Goal: Task Accomplishment & Management: Contribute content

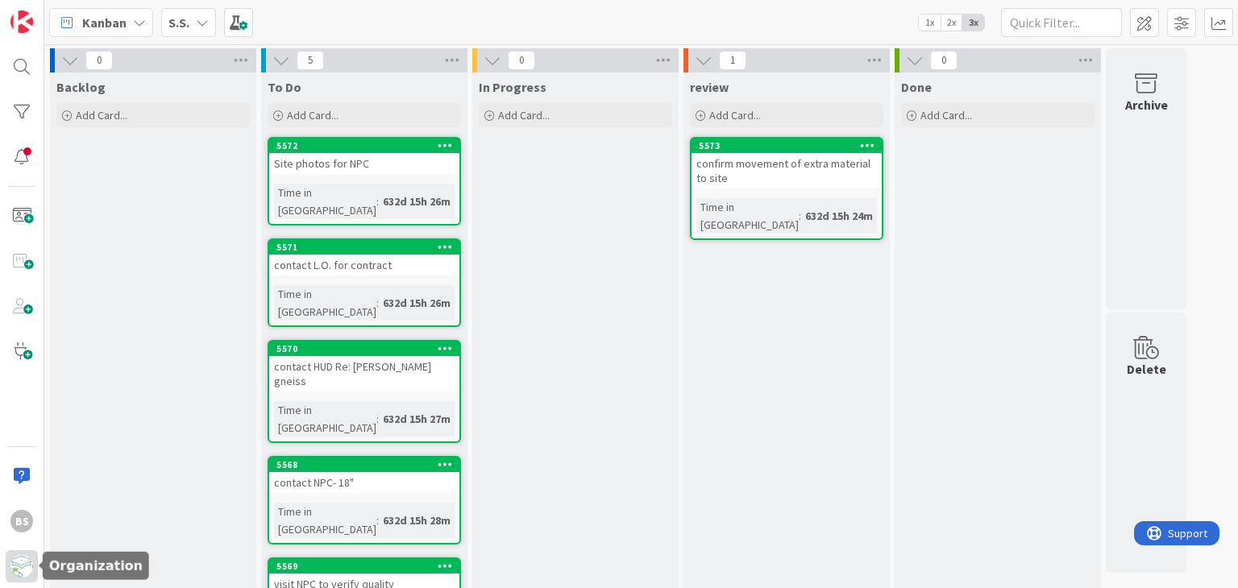
click at [21, 562] on img at bounding box center [21, 566] width 23 height 23
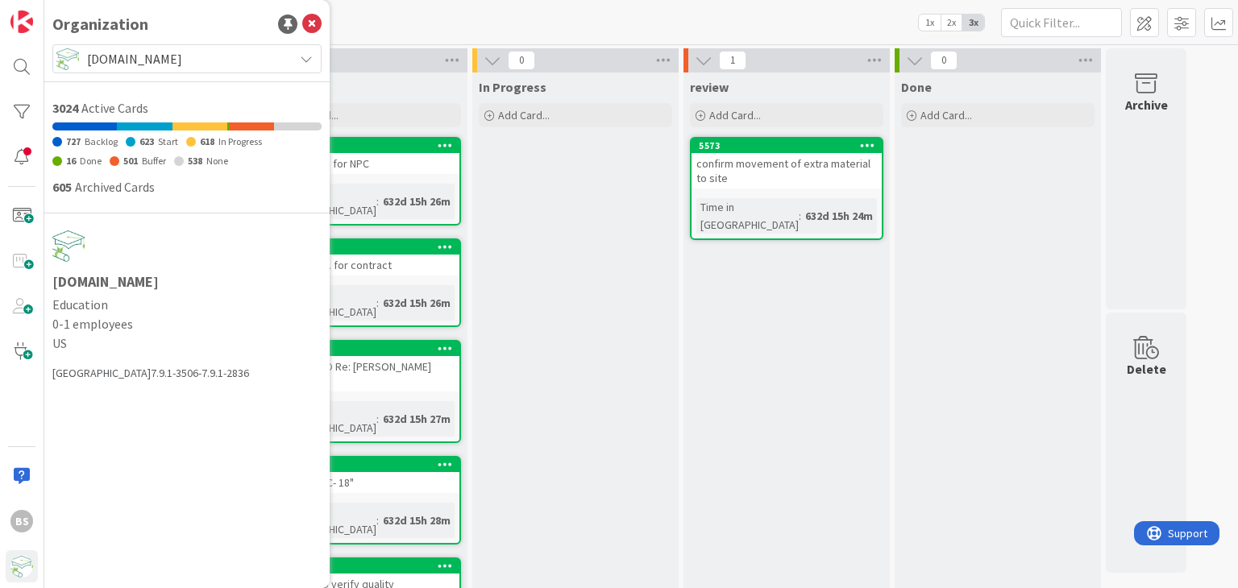
click at [139, 65] on span "[DOMAIN_NAME]" at bounding box center [186, 59] width 198 height 23
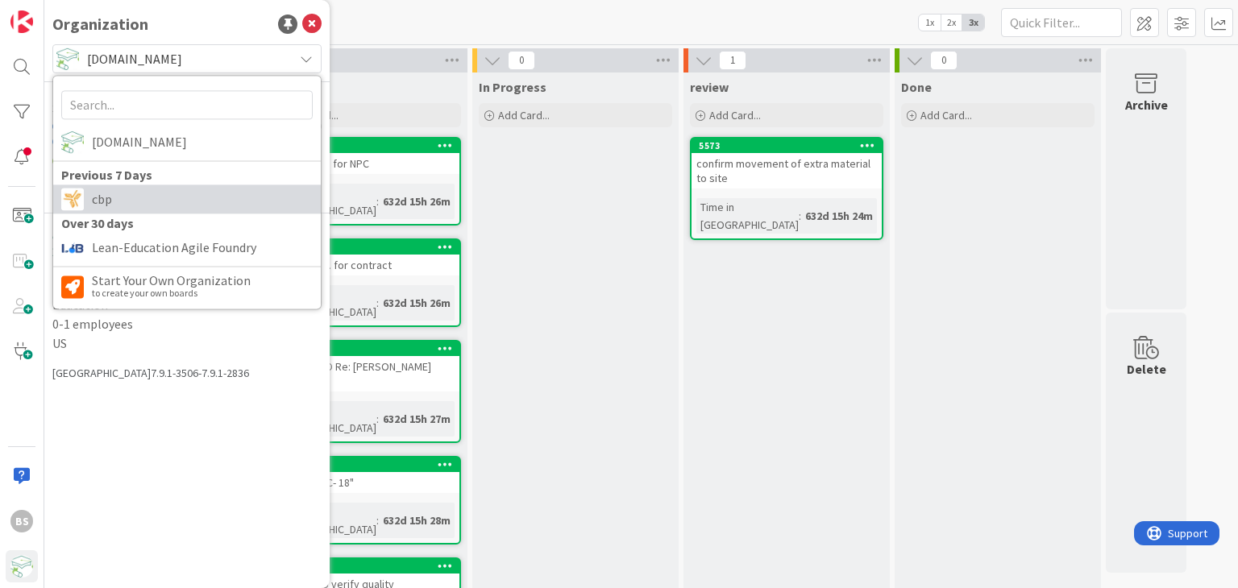
click at [107, 204] on span "cbp" at bounding box center [202, 199] width 221 height 24
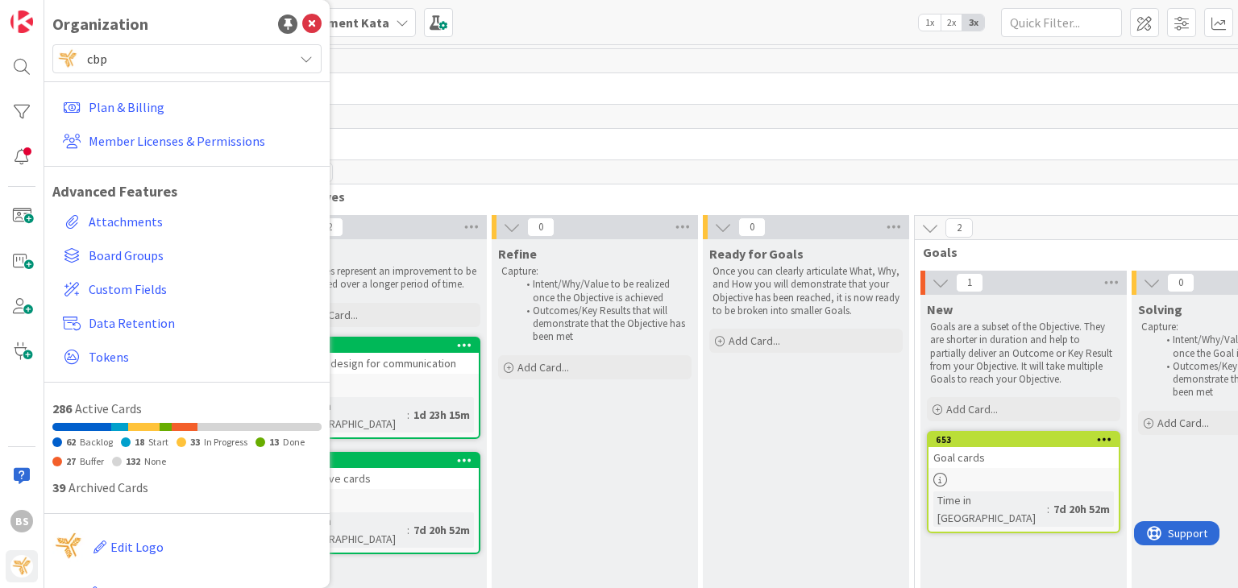
click at [438, 41] on div "[PERSON_NAME]’s Improvement Kata 1x 2x 3x" at bounding box center [641, 22] width 1194 height 44
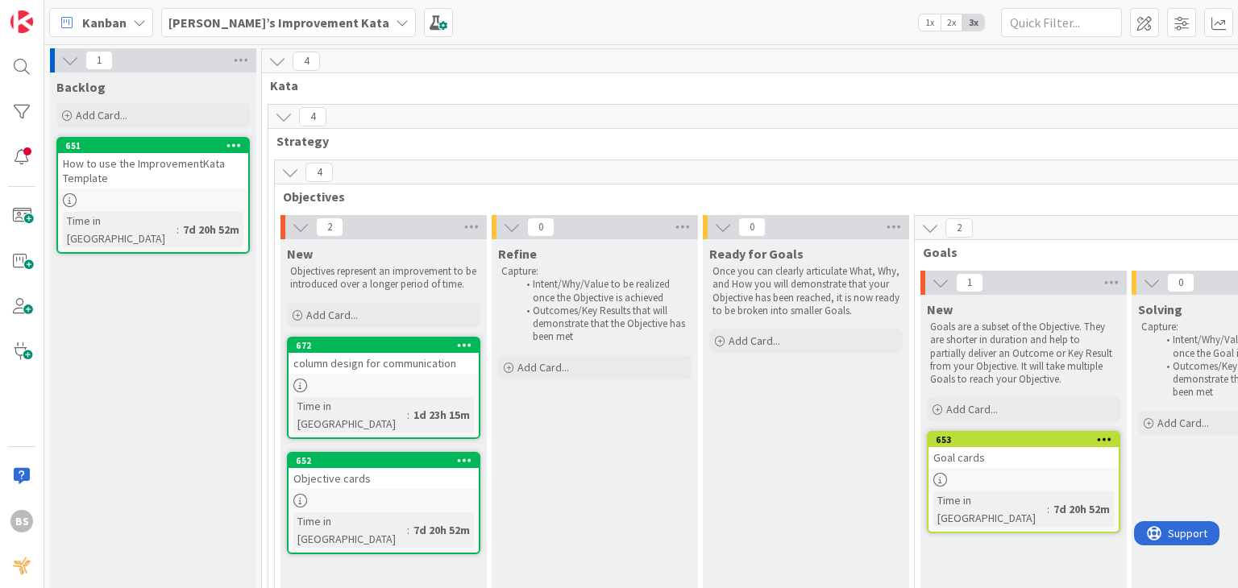
click at [222, 23] on b "[PERSON_NAME]’s Improvement Kata" at bounding box center [278, 23] width 221 height 16
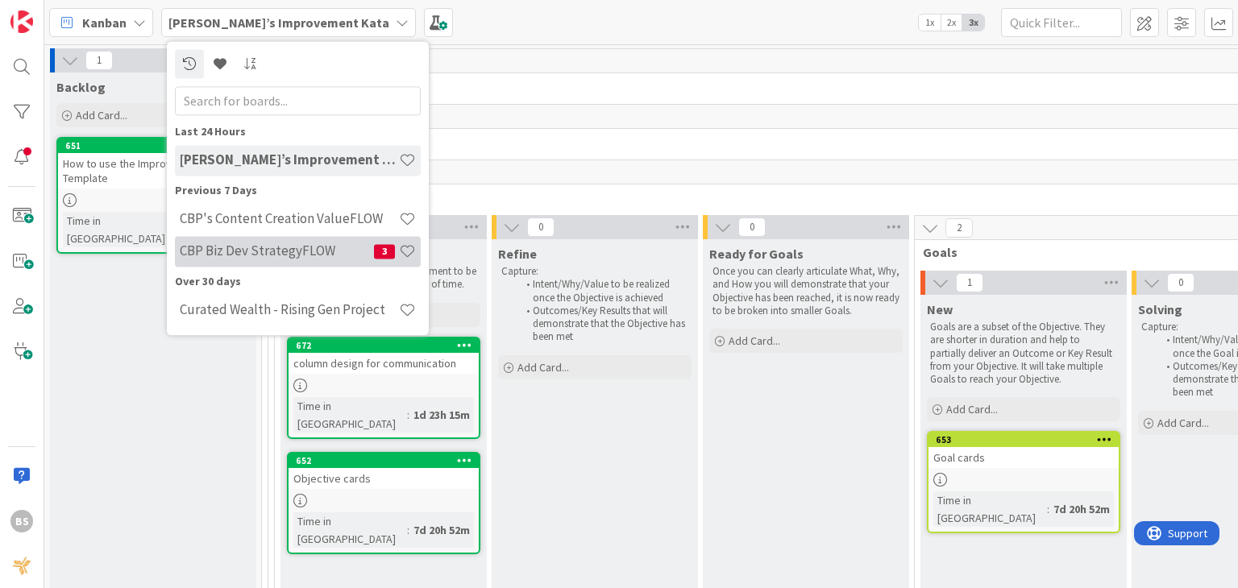
click at [247, 256] on h4 "CBP Biz Dev StrategyFLOW" at bounding box center [277, 251] width 194 height 16
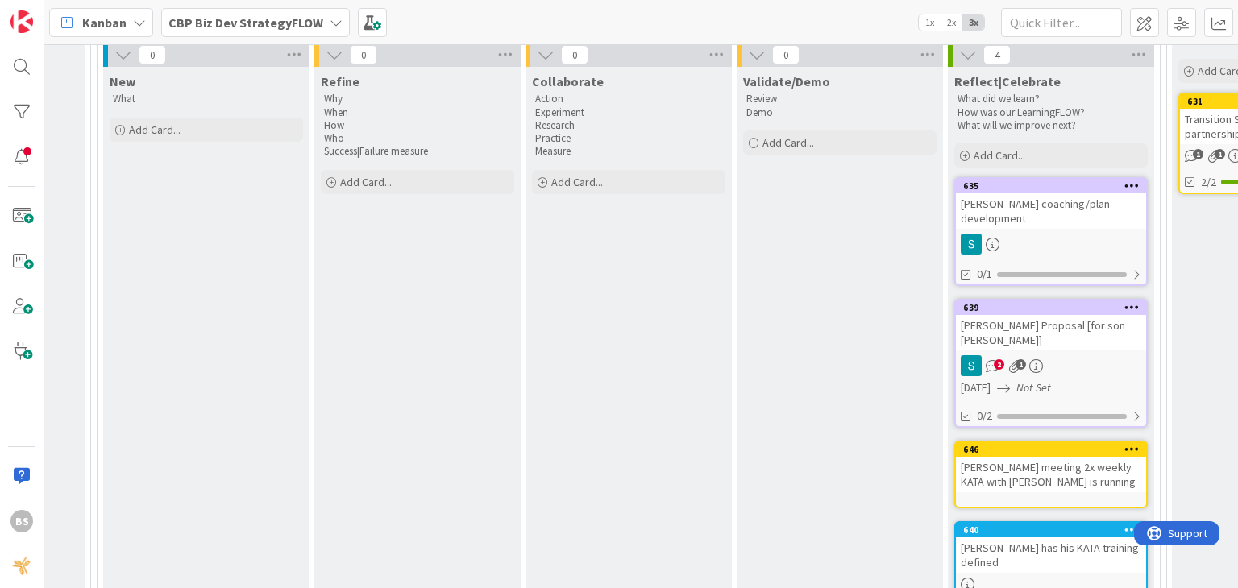
scroll to position [303, 2091]
click at [1061, 202] on div "[PERSON_NAME] coaching/plan development" at bounding box center [1051, 210] width 190 height 35
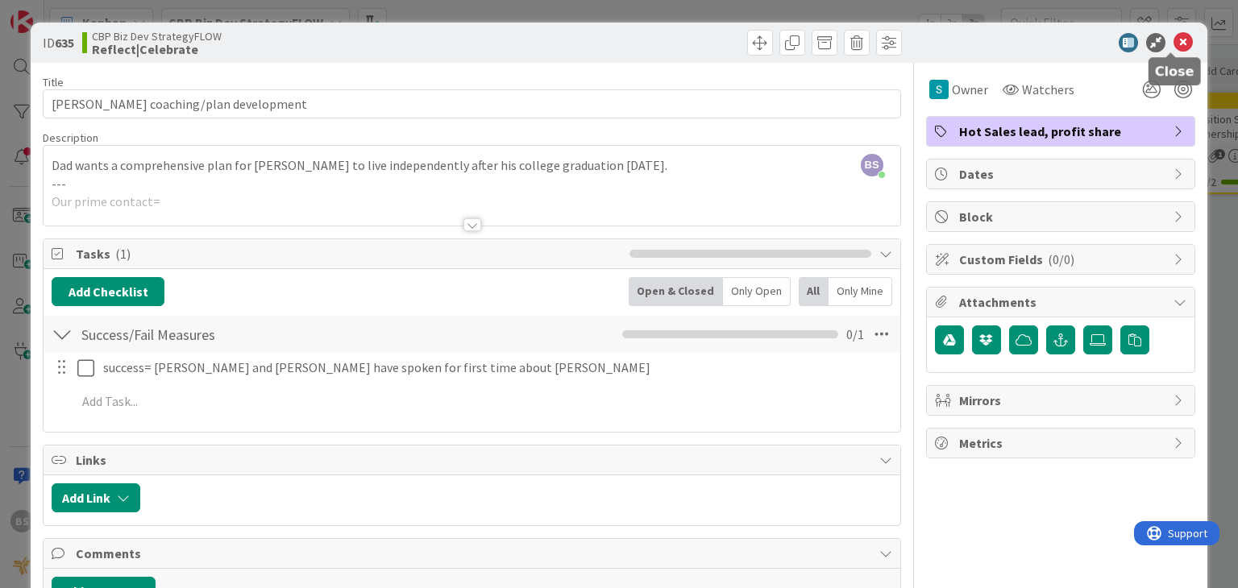
click at [1173, 46] on icon at bounding box center [1182, 42] width 19 height 19
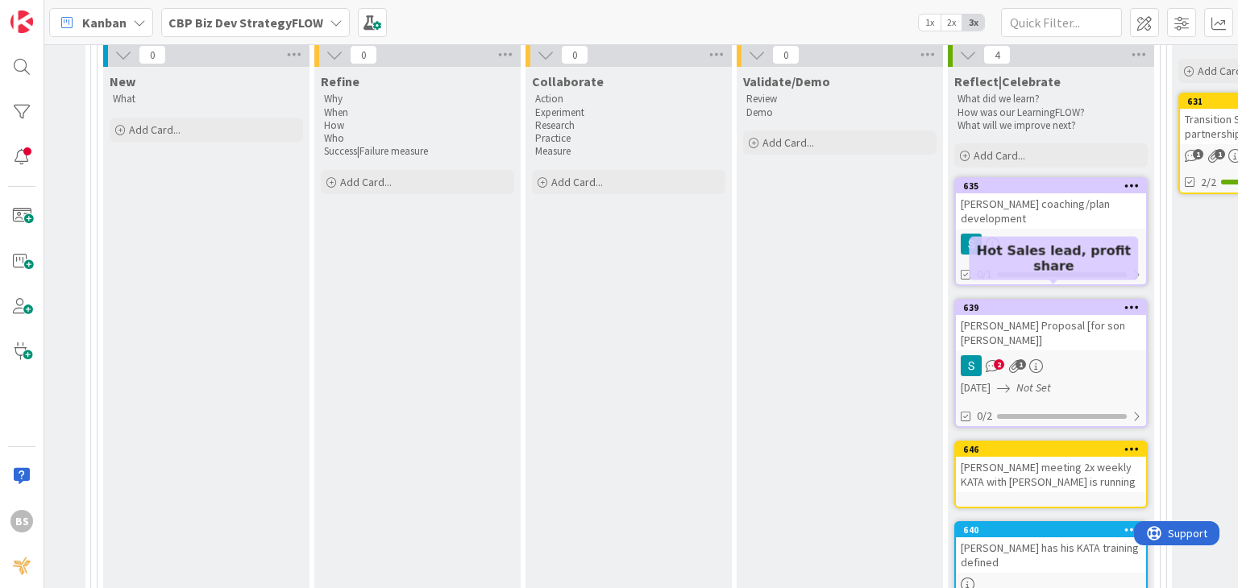
click at [1071, 302] on div "639" at bounding box center [1054, 307] width 183 height 11
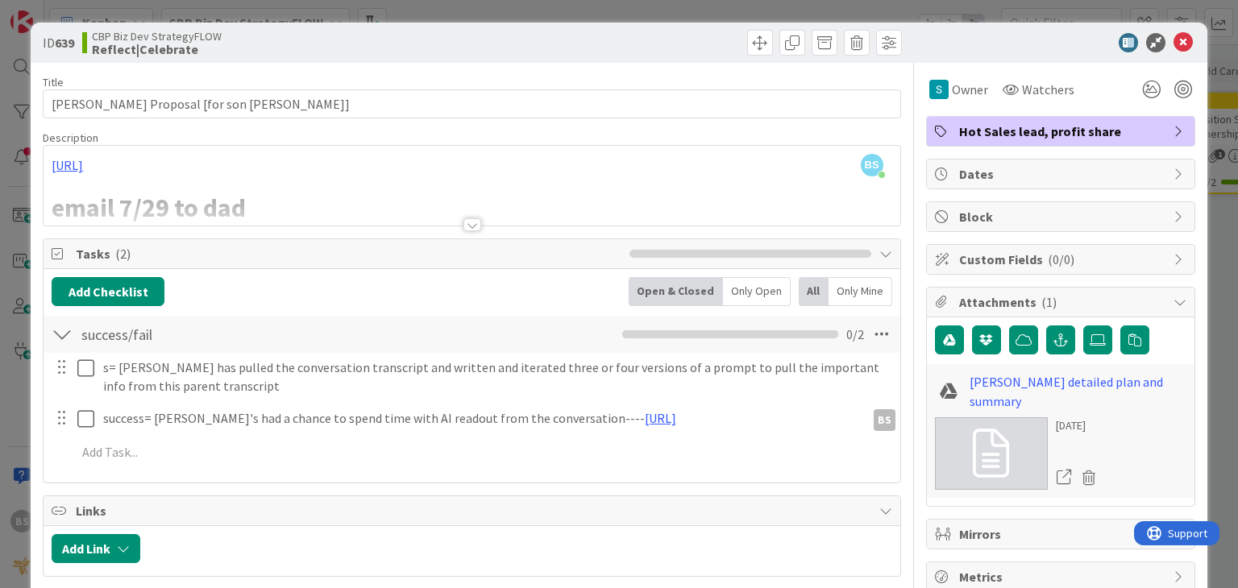
click at [463, 226] on div at bounding box center [472, 224] width 18 height 13
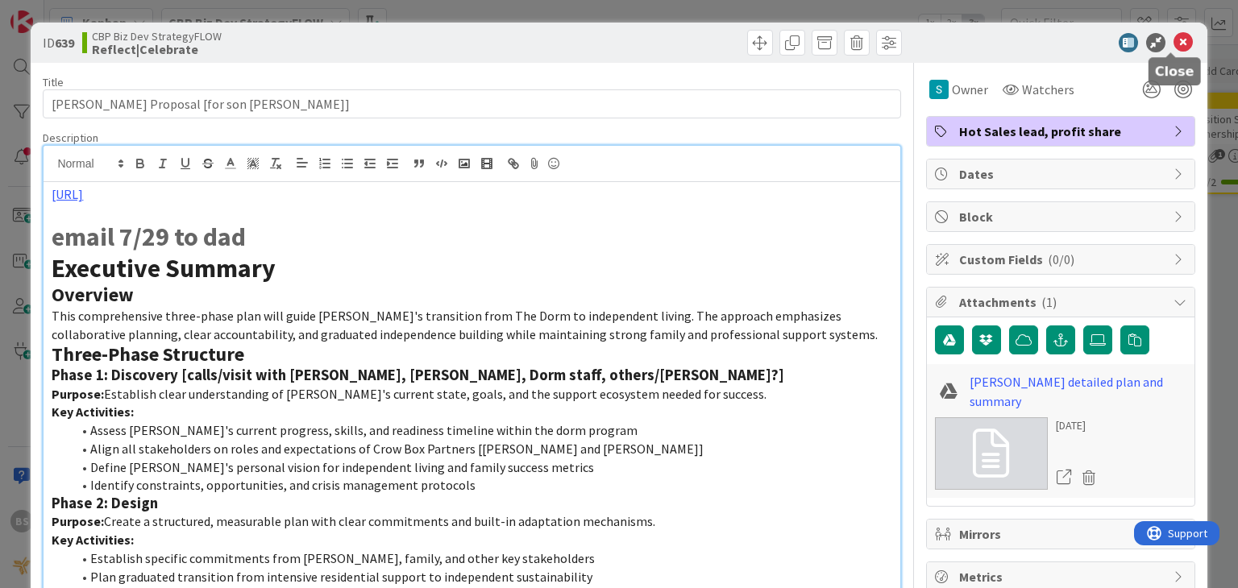
click at [1174, 44] on icon at bounding box center [1182, 42] width 19 height 19
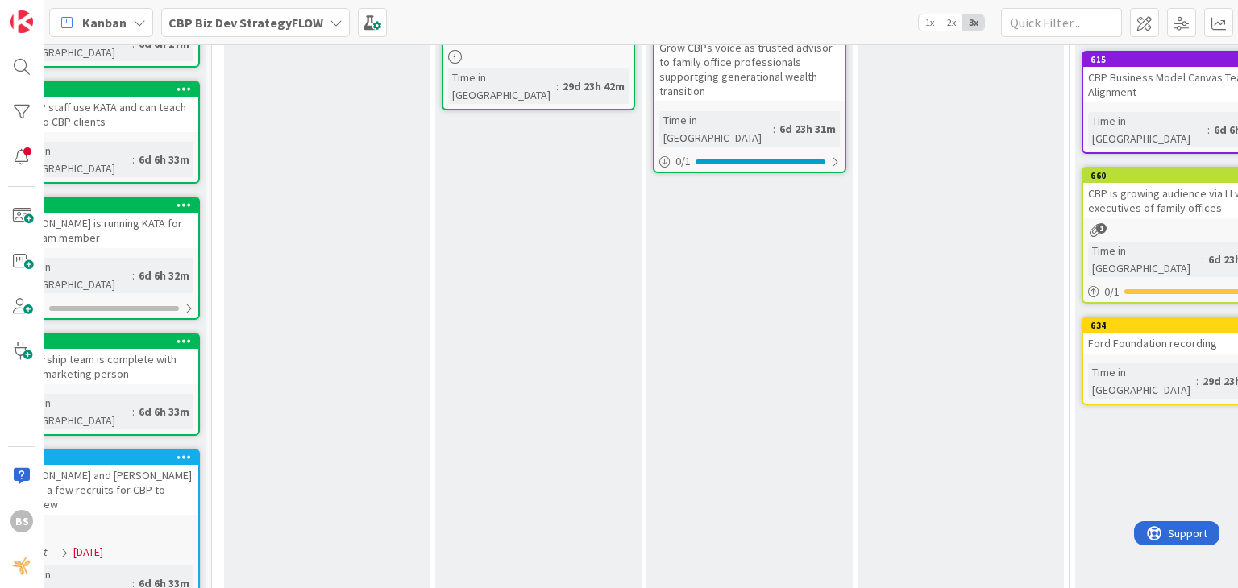
scroll to position [293, 0]
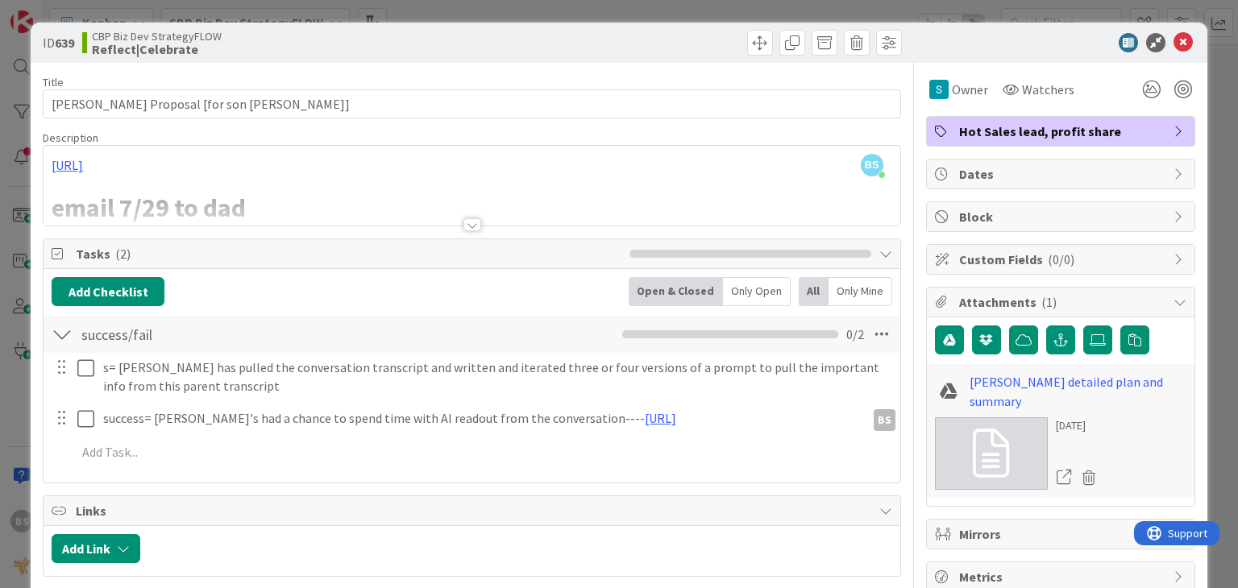
drag, startPoint x: 783, startPoint y: 249, endPoint x: 1174, endPoint y: 45, distance: 440.9
click at [1174, 45] on icon at bounding box center [1182, 42] width 19 height 19
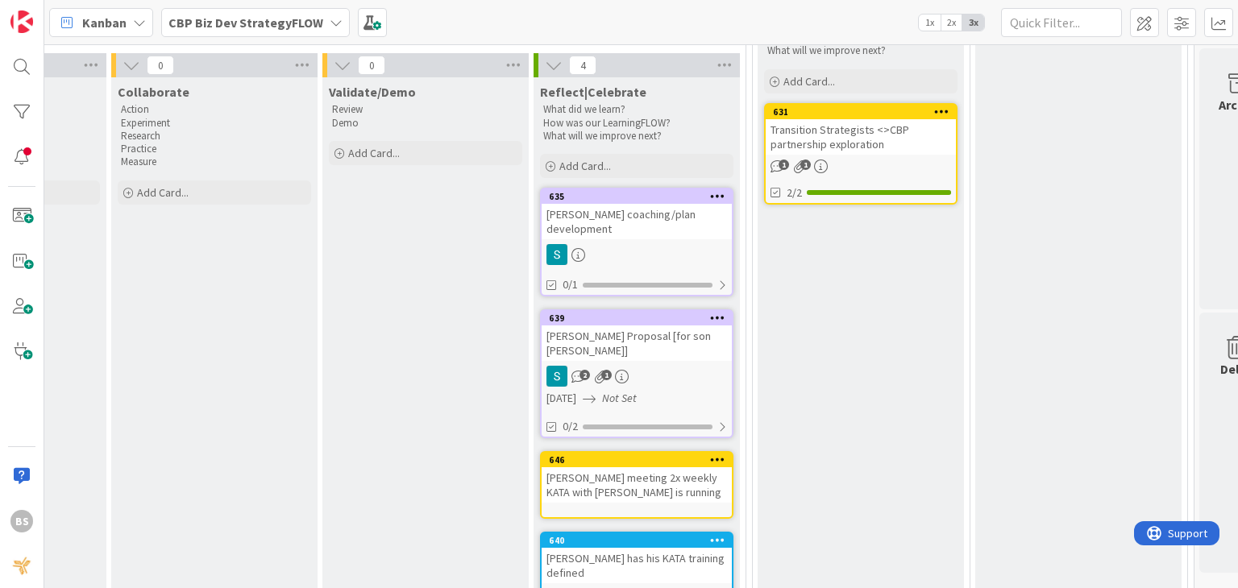
click at [1057, 268] on div "Replect|Celebrate What did we learn? Is there a new shared learning objective? …" at bounding box center [1078, 439] width 206 height 1057
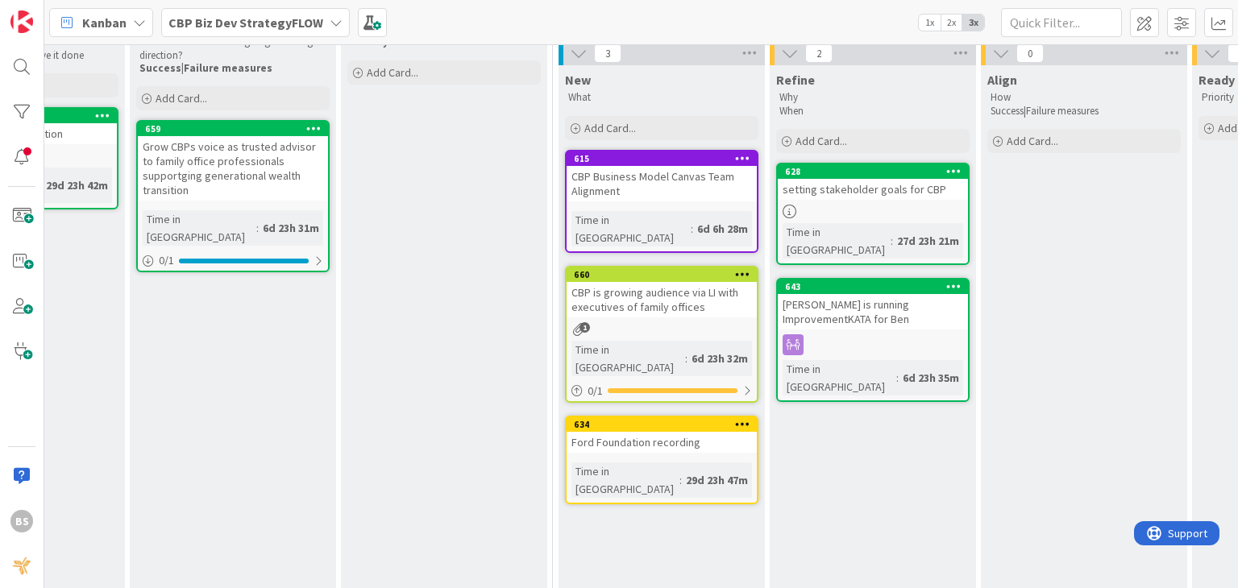
scroll to position [258, 778]
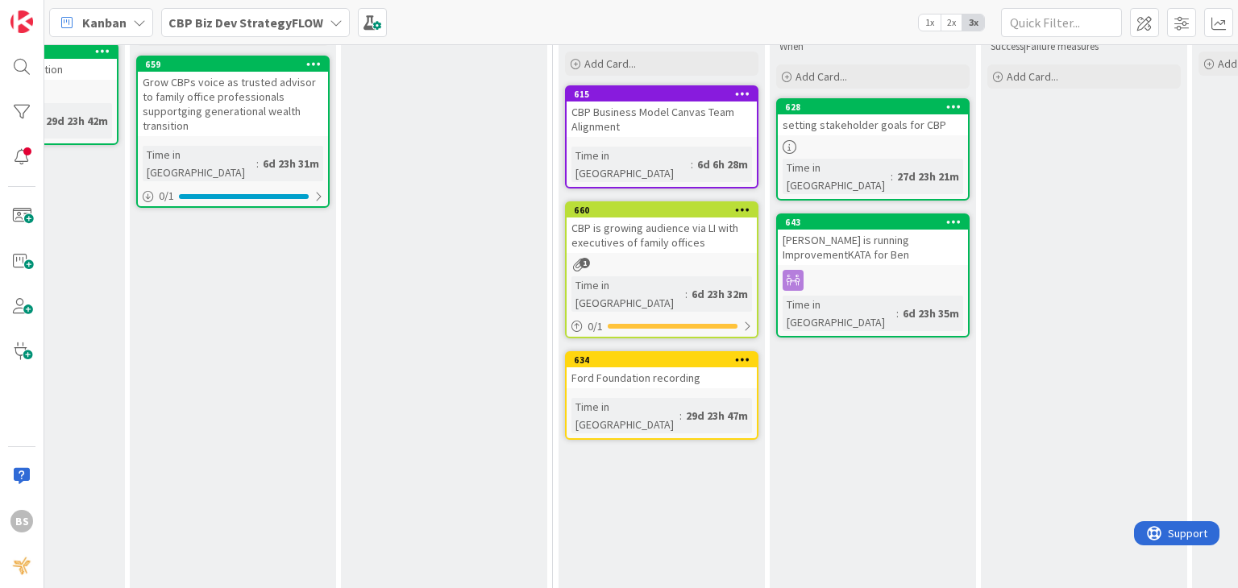
click at [861, 245] on link "643 [PERSON_NAME] is running ImprovementKATA for Ben Time in [GEOGRAPHIC_DATA] …" at bounding box center [872, 276] width 193 height 124
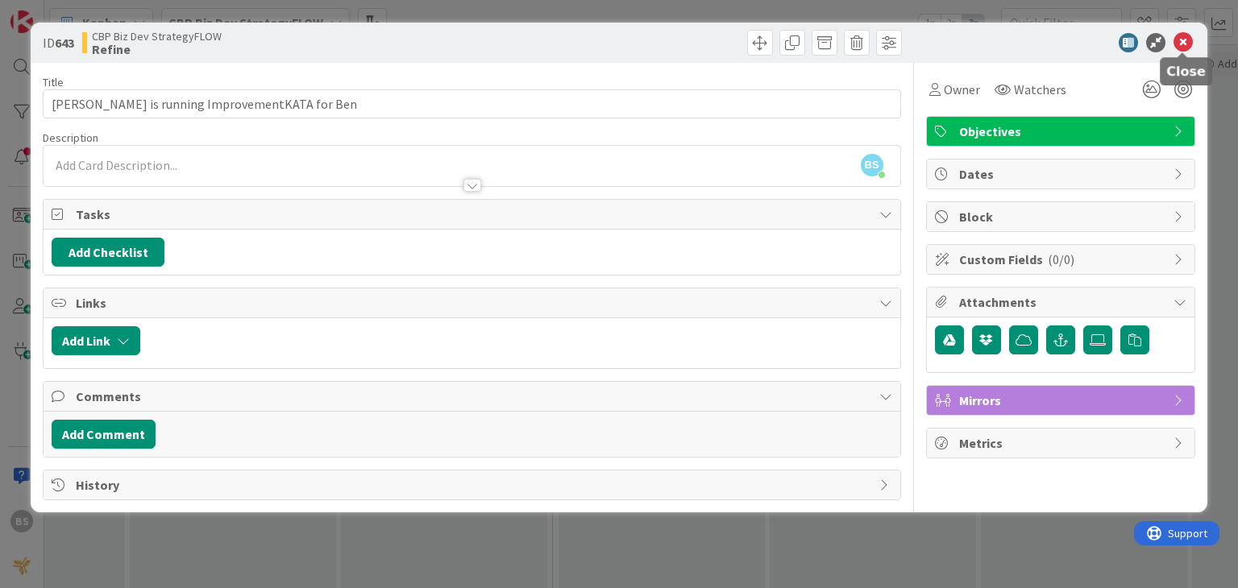
click at [1184, 39] on icon at bounding box center [1182, 42] width 19 height 19
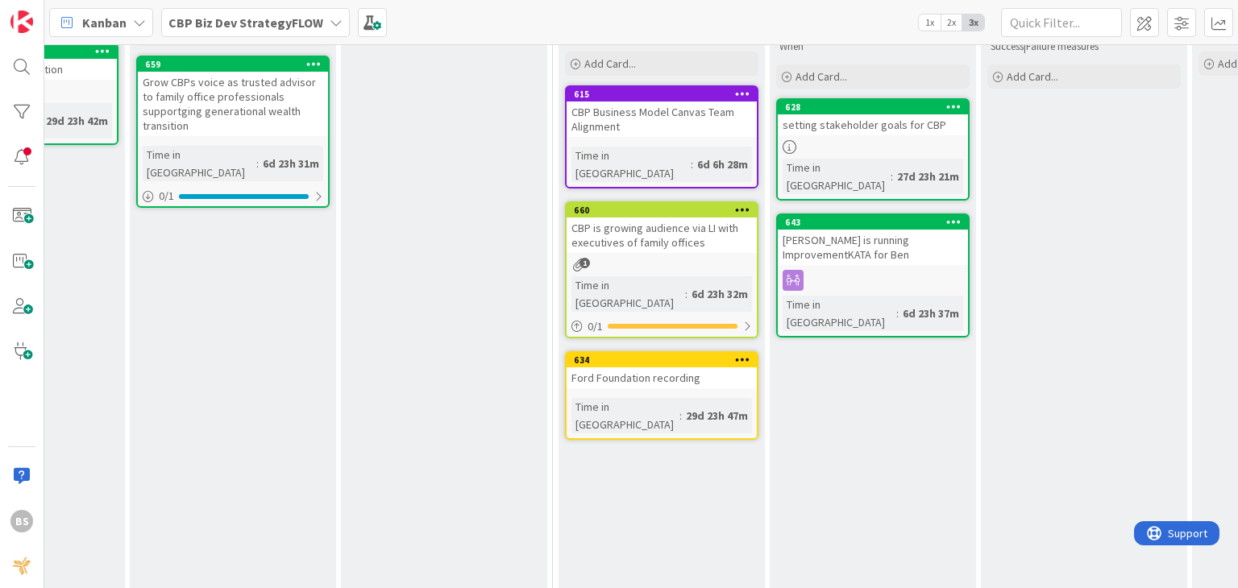
click at [841, 129] on div "setting stakeholder goals for CBP" at bounding box center [873, 124] width 190 height 21
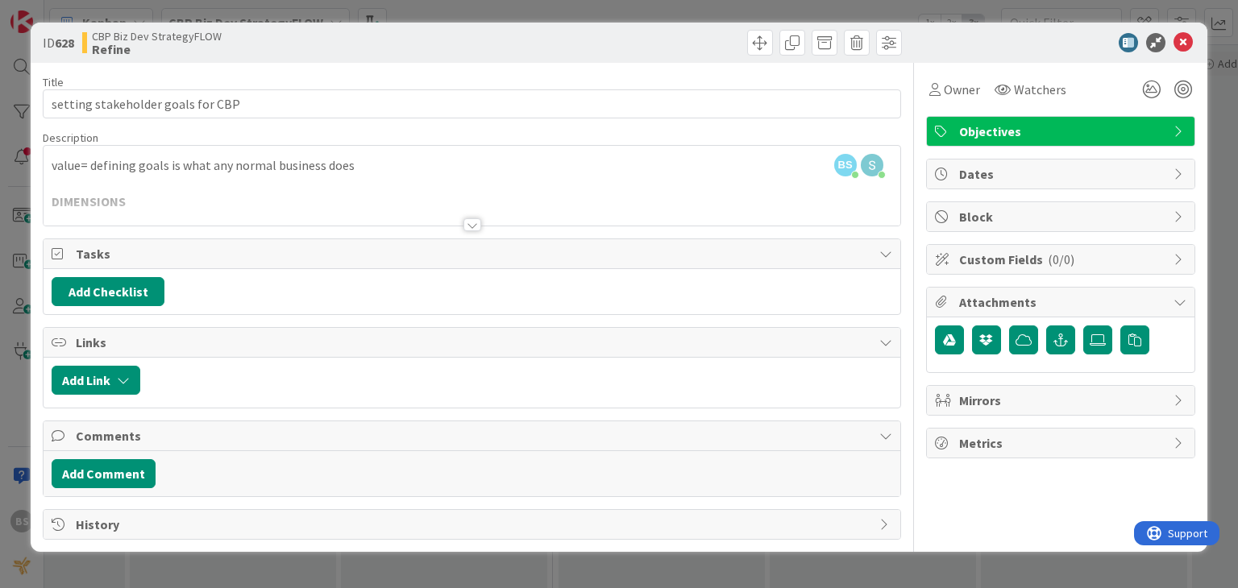
click at [477, 226] on div at bounding box center [472, 224] width 18 height 13
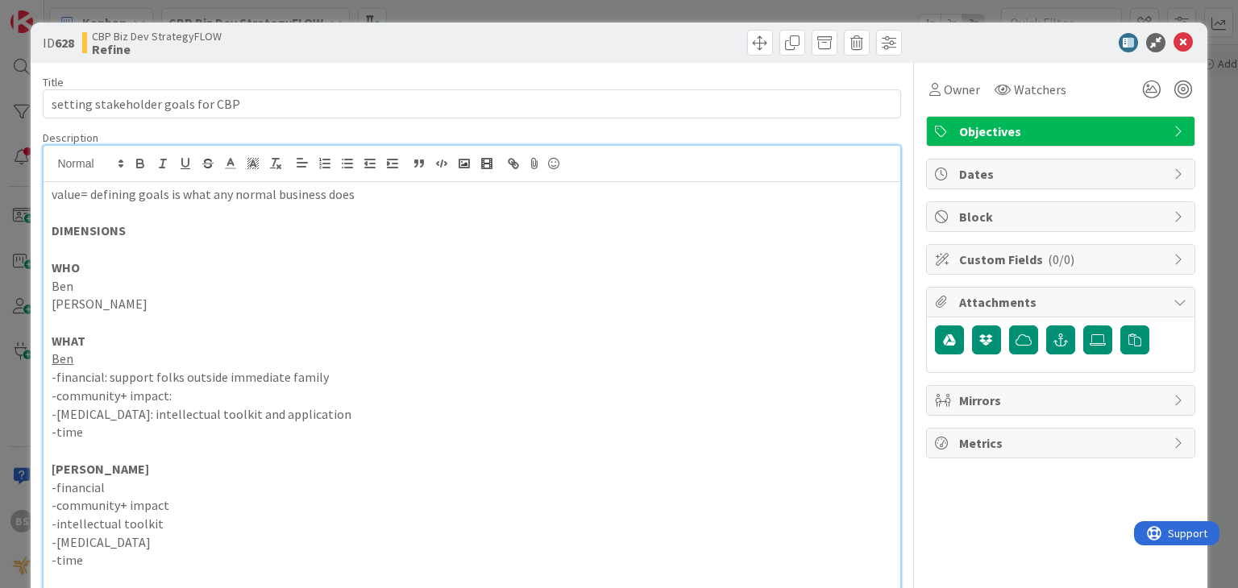
click at [596, 474] on p "[PERSON_NAME]" at bounding box center [472, 469] width 840 height 19
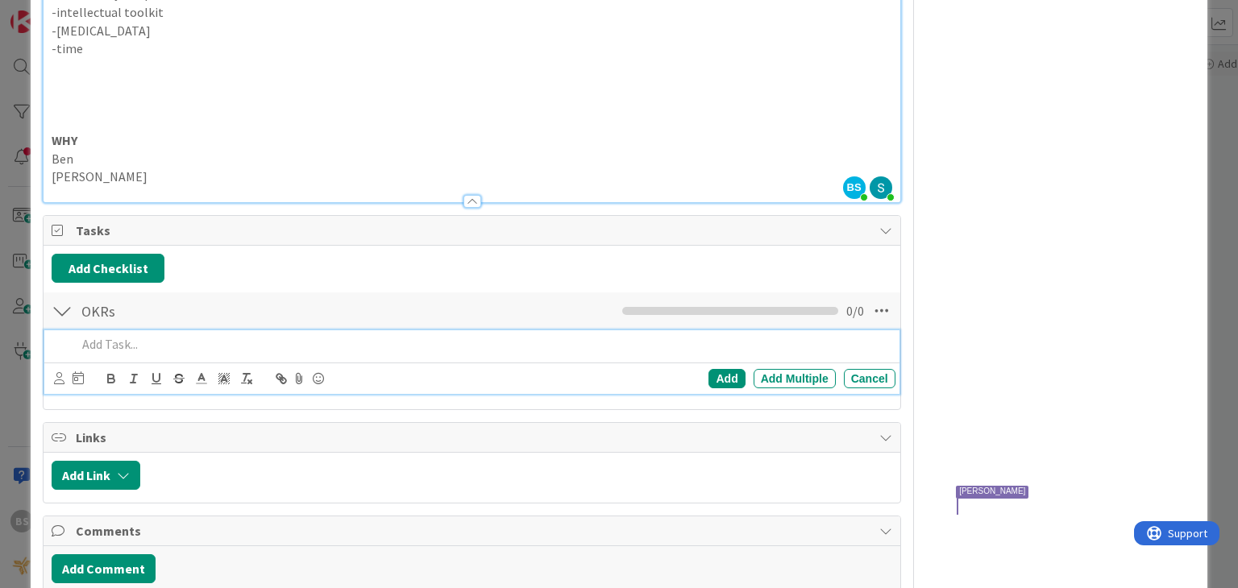
scroll to position [514, 0]
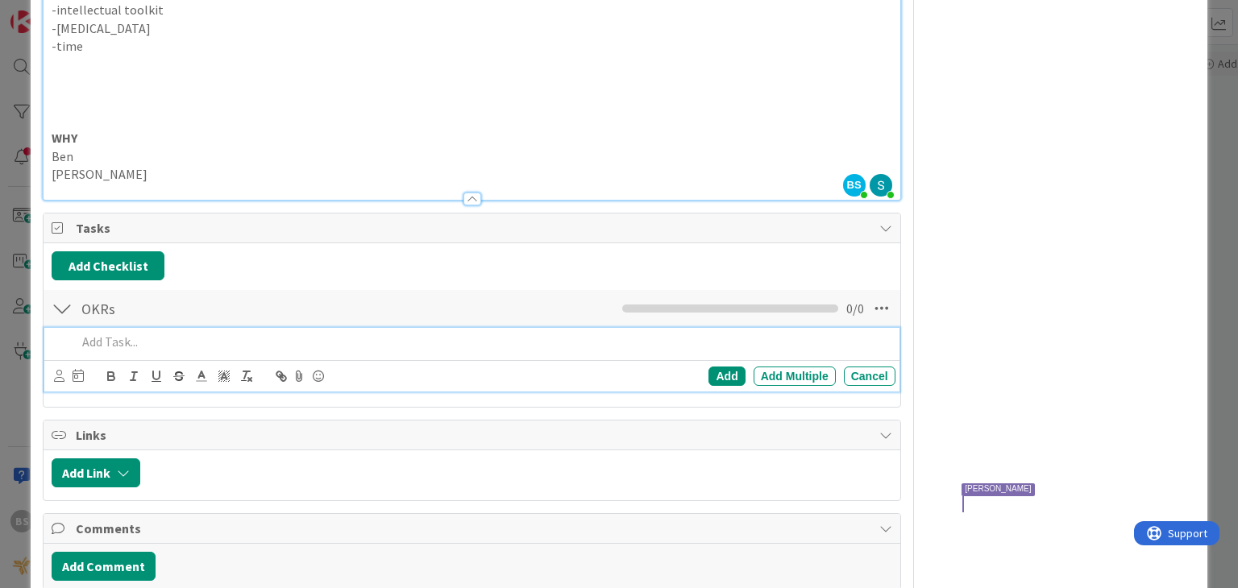
click at [61, 302] on div at bounding box center [62, 308] width 21 height 29
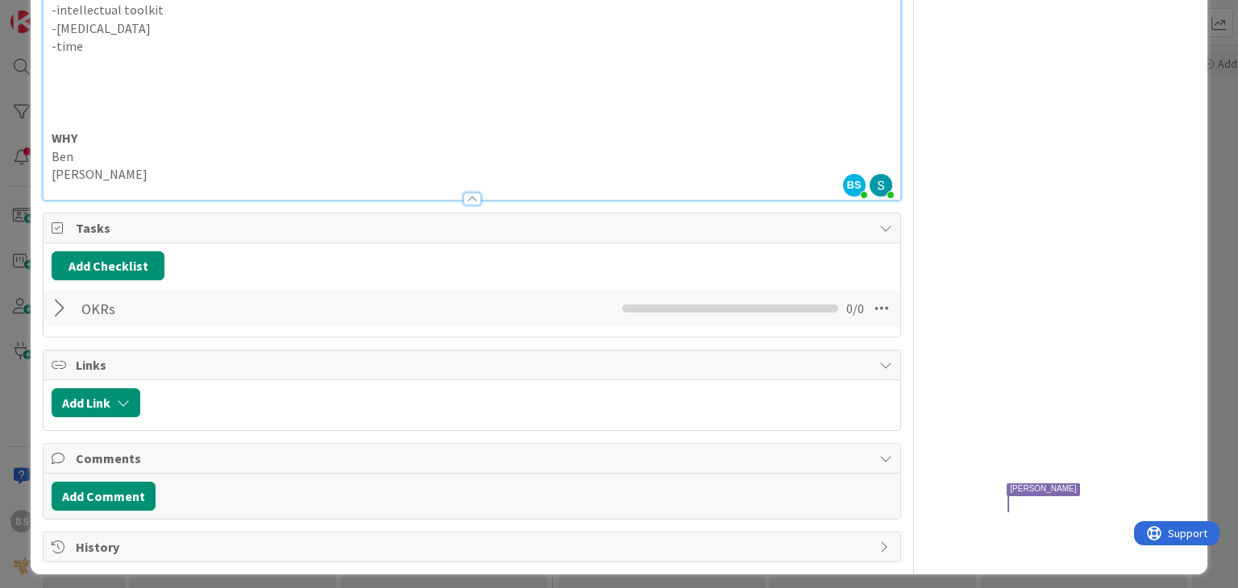
click at [55, 307] on div at bounding box center [62, 308] width 21 height 29
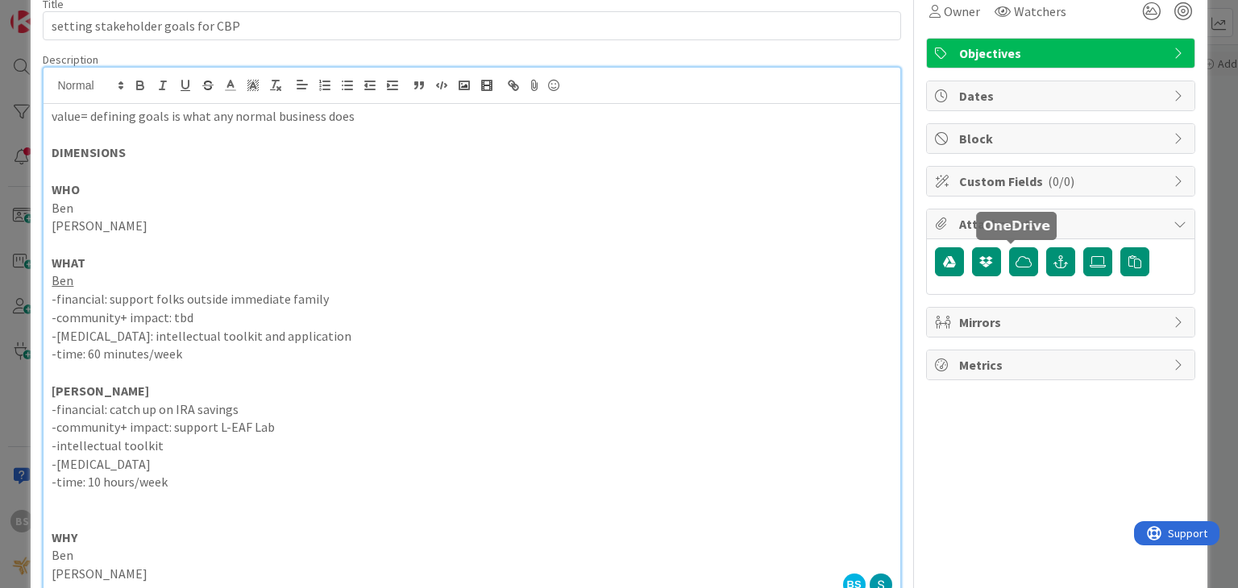
scroll to position [0, 0]
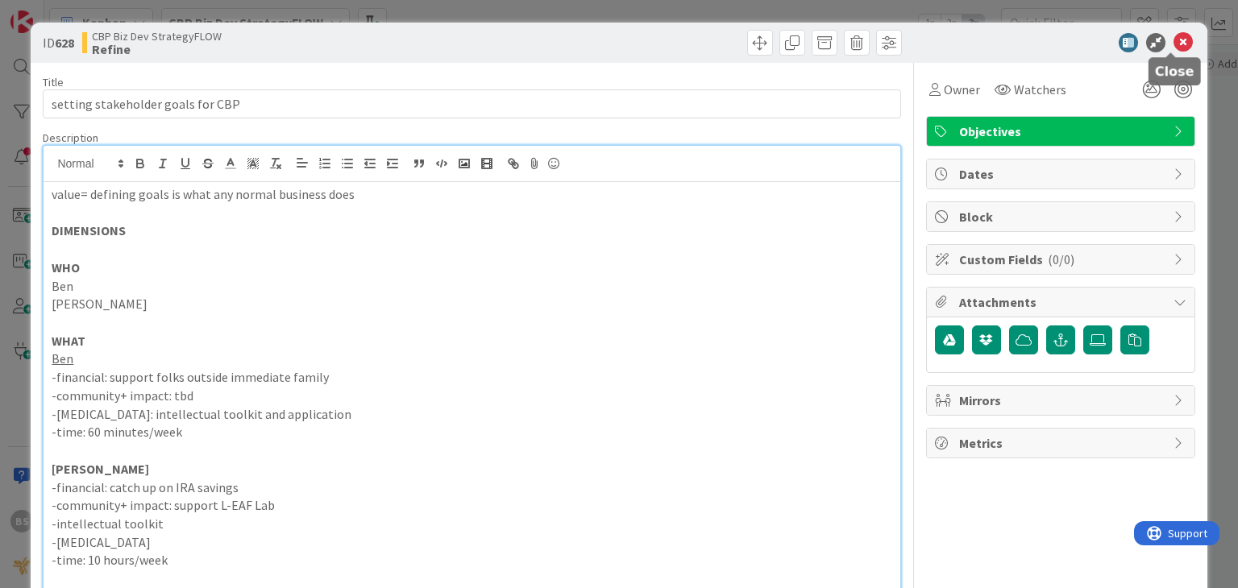
click at [1173, 44] on icon at bounding box center [1182, 42] width 19 height 19
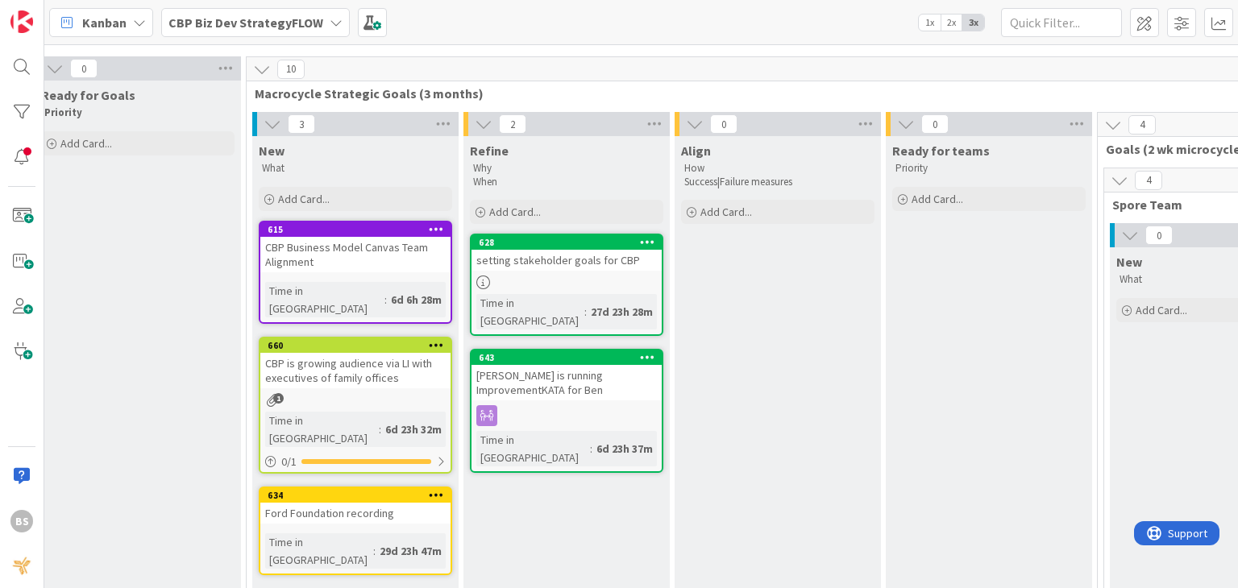
scroll to position [123, 1086]
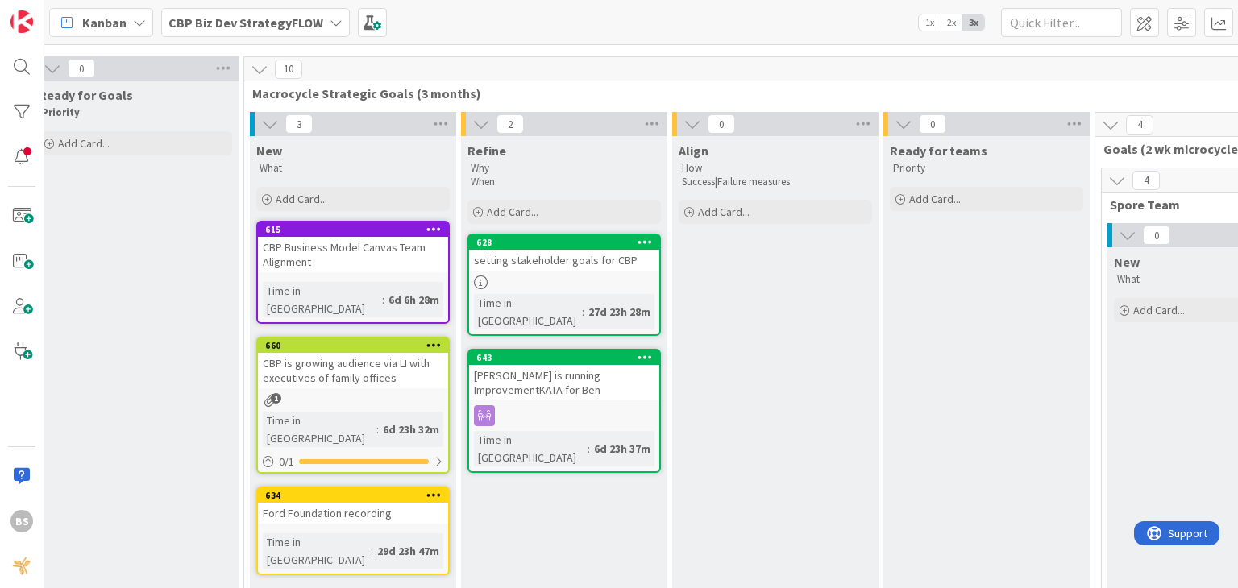
click at [925, 147] on span "Ready for teams" at bounding box center [939, 151] width 98 height 16
click at [1072, 123] on icon at bounding box center [1074, 124] width 21 height 24
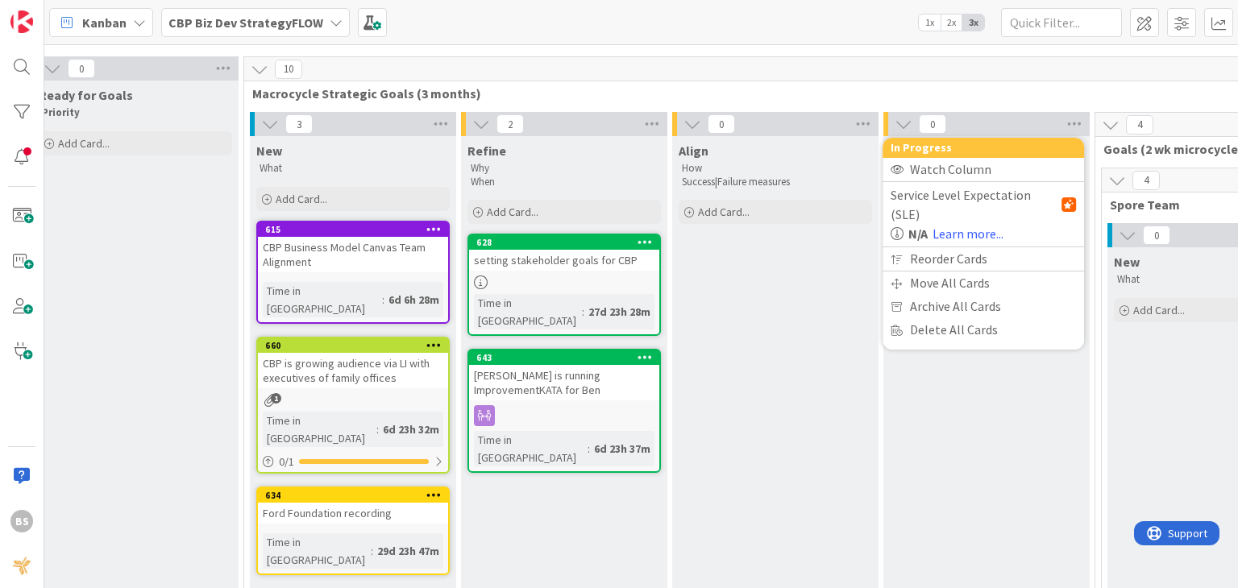
click at [1013, 123] on div "0 In Progress Watch Column Service Level Expectation (SLE) N/A Learn more... Re…" at bounding box center [986, 124] width 206 height 24
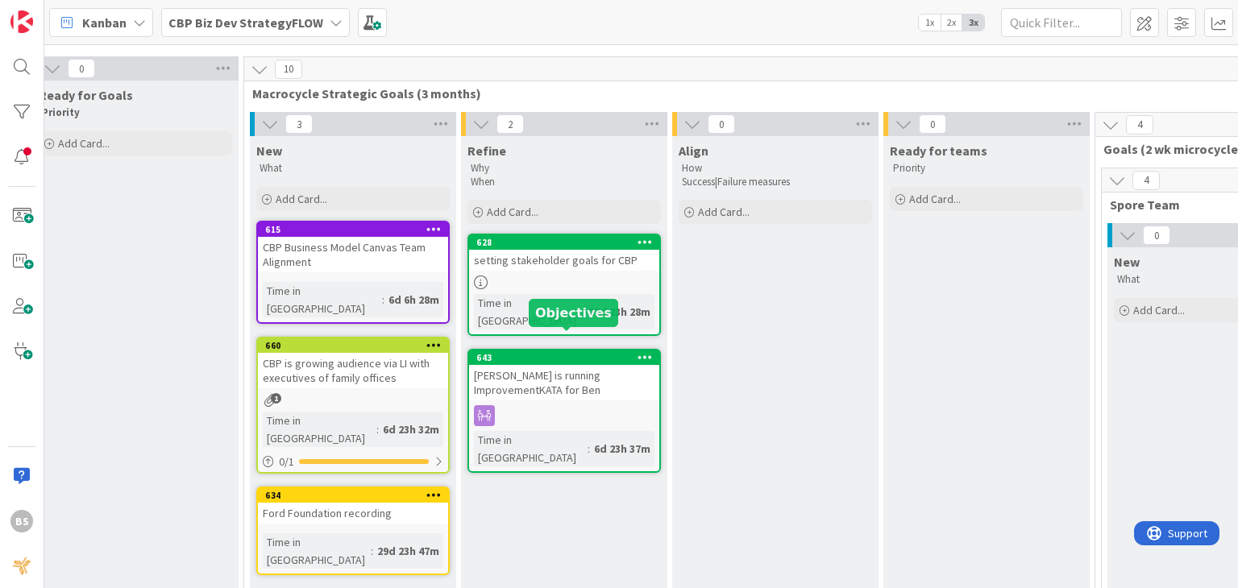
click at [598, 352] on div "643" at bounding box center [567, 357] width 183 height 11
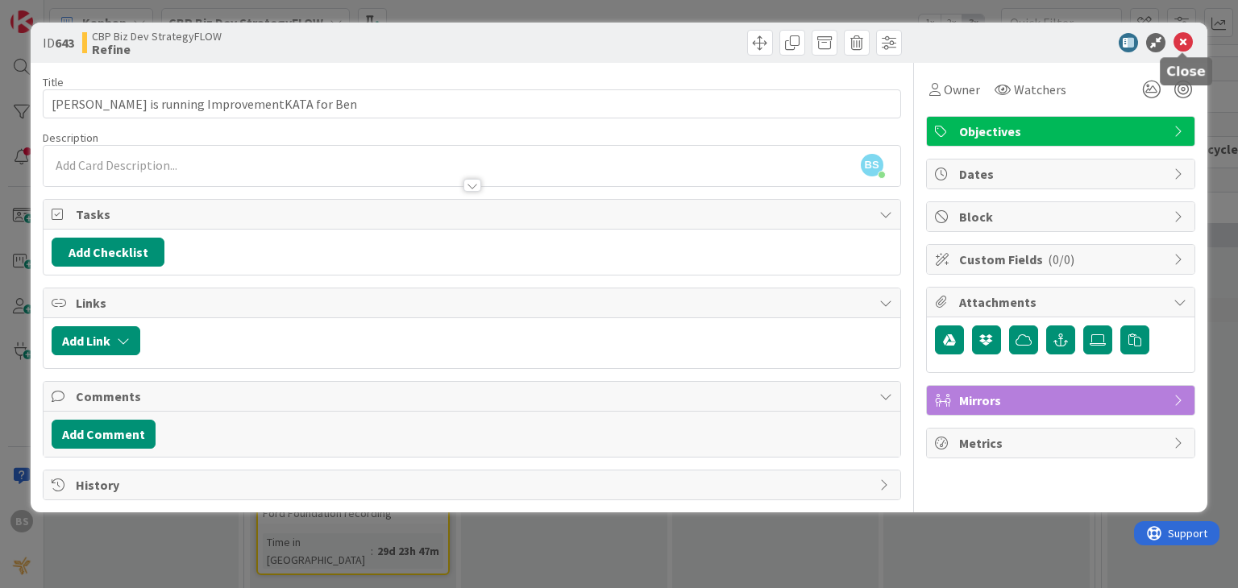
click at [1183, 44] on icon at bounding box center [1182, 42] width 19 height 19
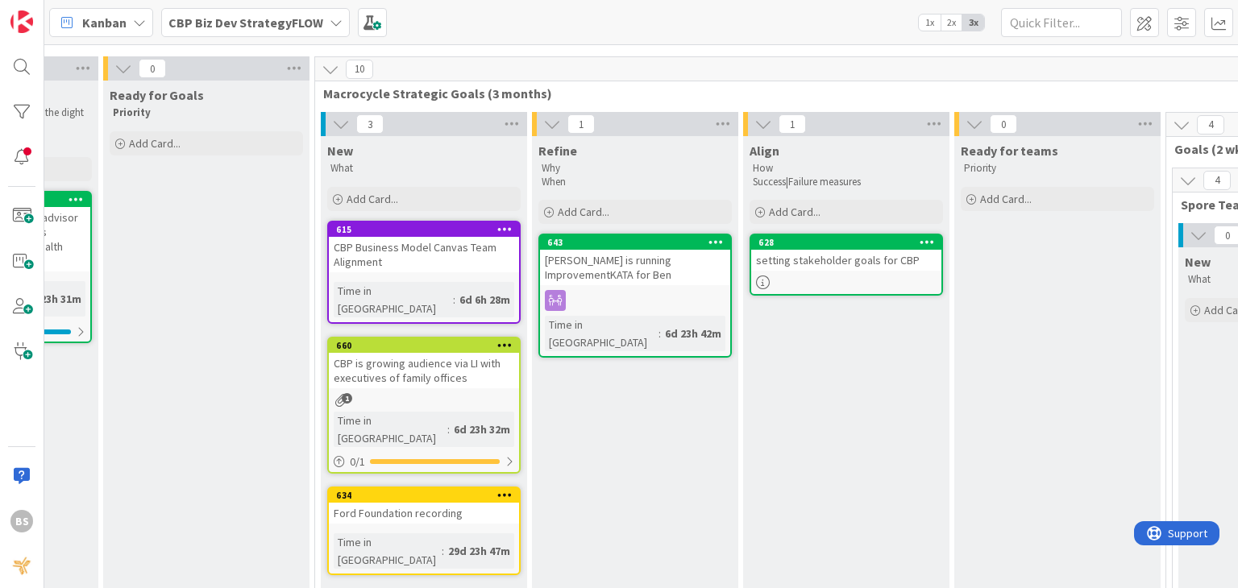
scroll to position [123, 1012]
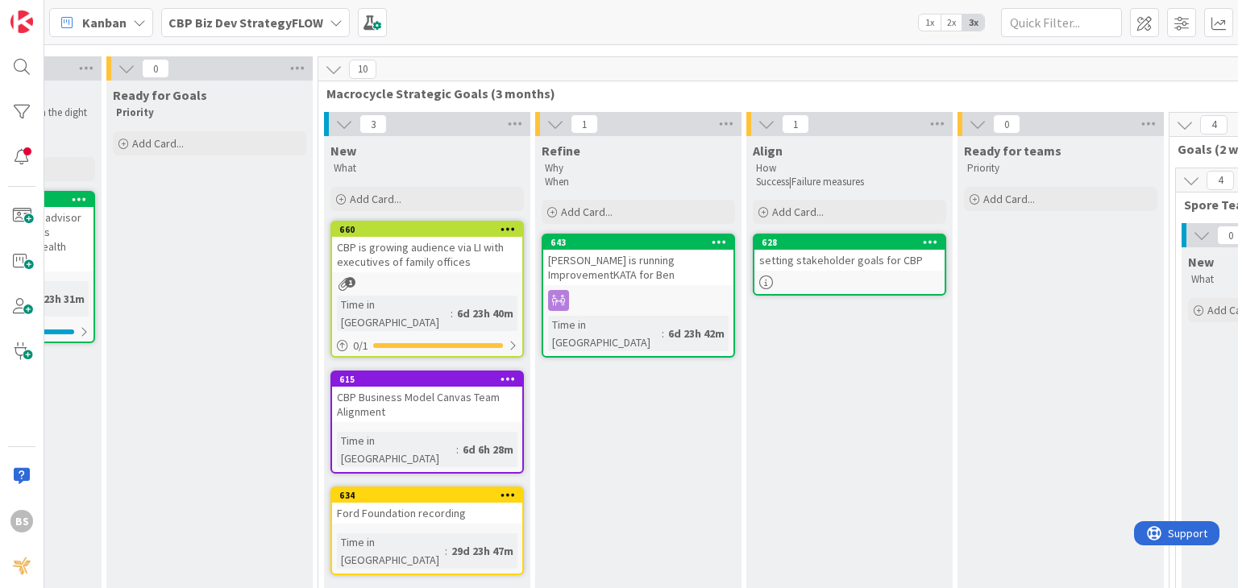
click at [826, 260] on div "setting stakeholder goals for CBP" at bounding box center [849, 260] width 190 height 21
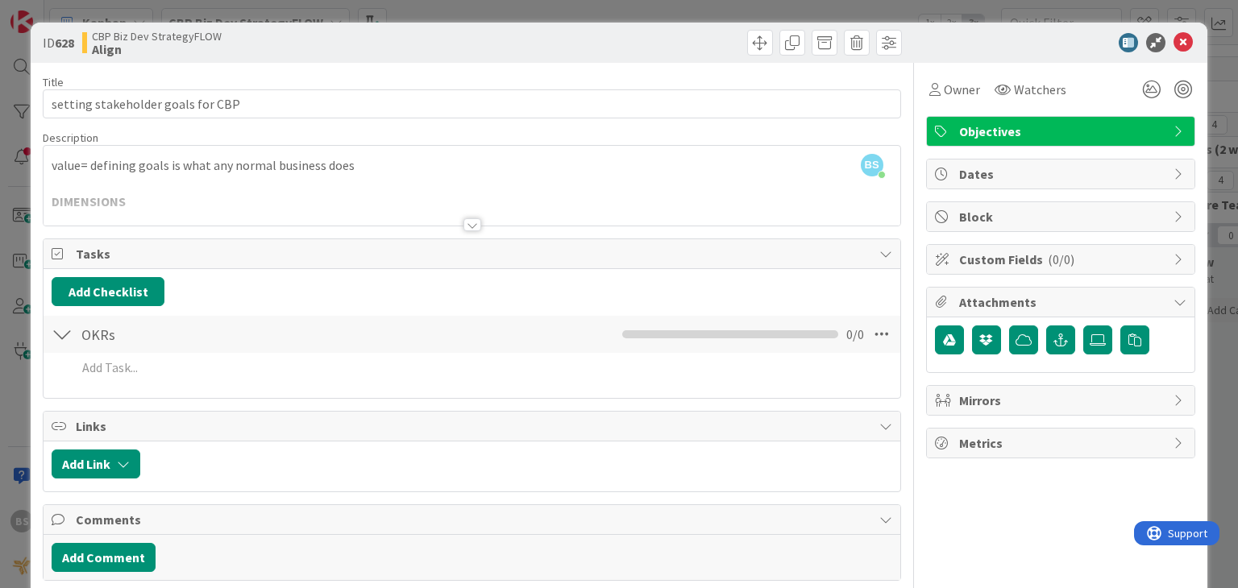
click at [471, 221] on div at bounding box center [472, 224] width 18 height 13
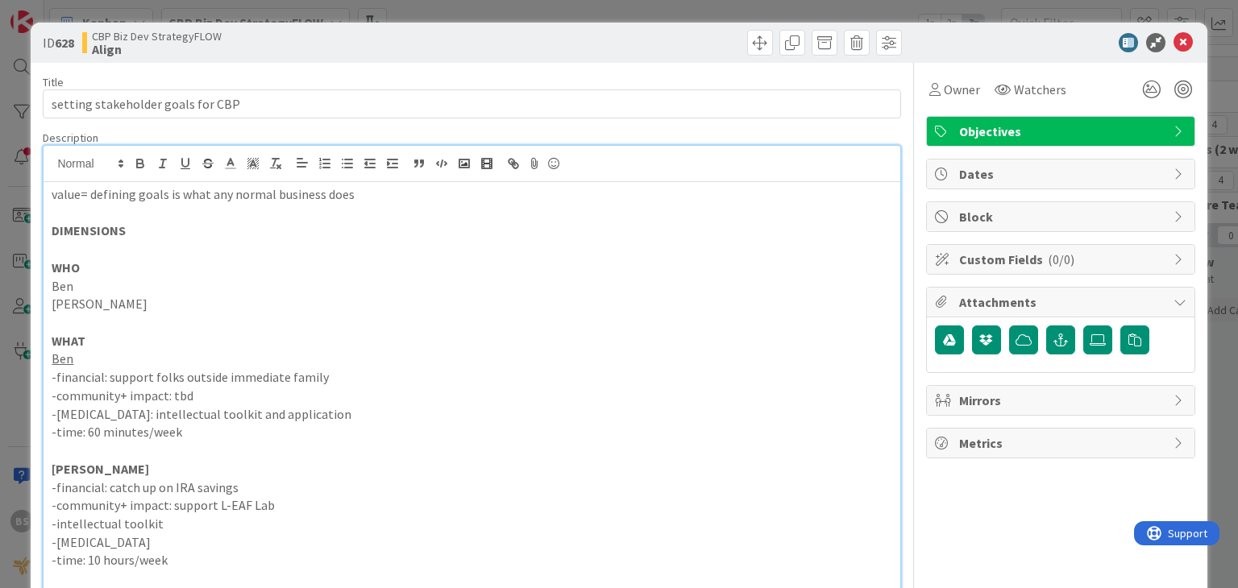
click at [968, 37] on div at bounding box center [1052, 42] width 285 height 19
click at [1173, 36] on icon at bounding box center [1182, 42] width 19 height 19
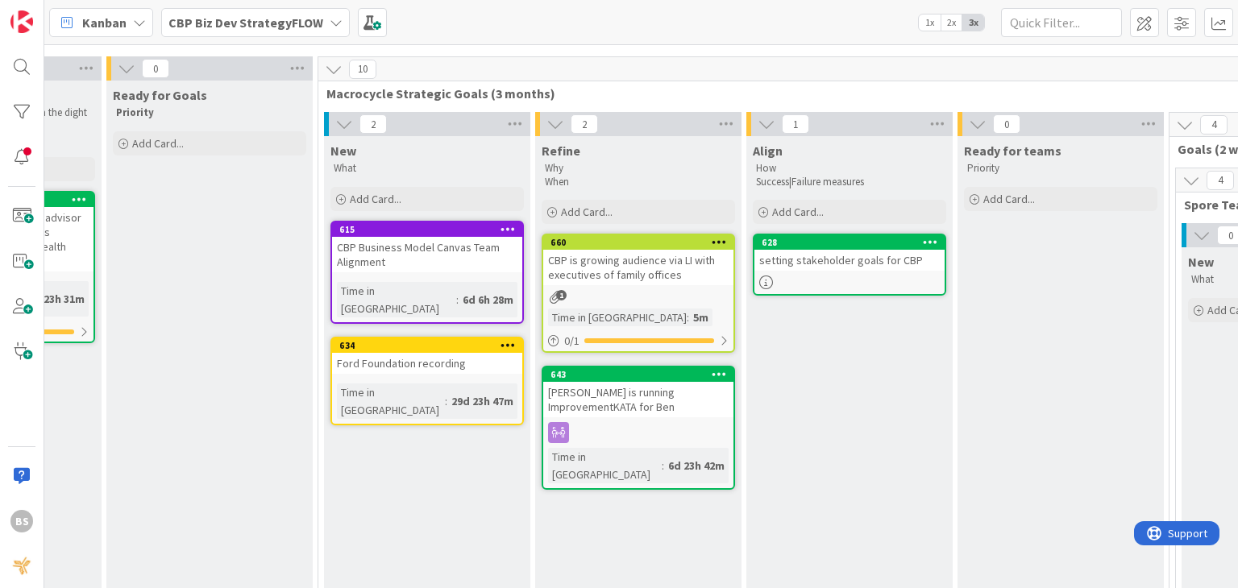
click at [229, 27] on b "CBP Biz Dev StrategyFLOW" at bounding box center [245, 23] width 155 height 16
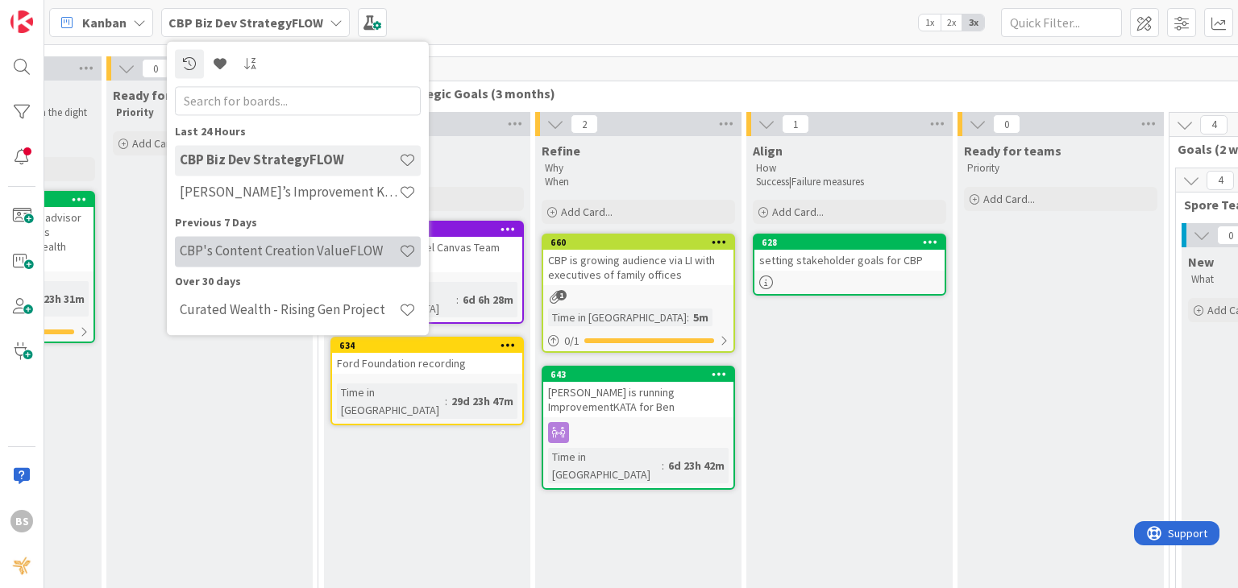
click at [275, 252] on h4 "CBP's Content Creation ValueFLOW" at bounding box center [289, 251] width 219 height 16
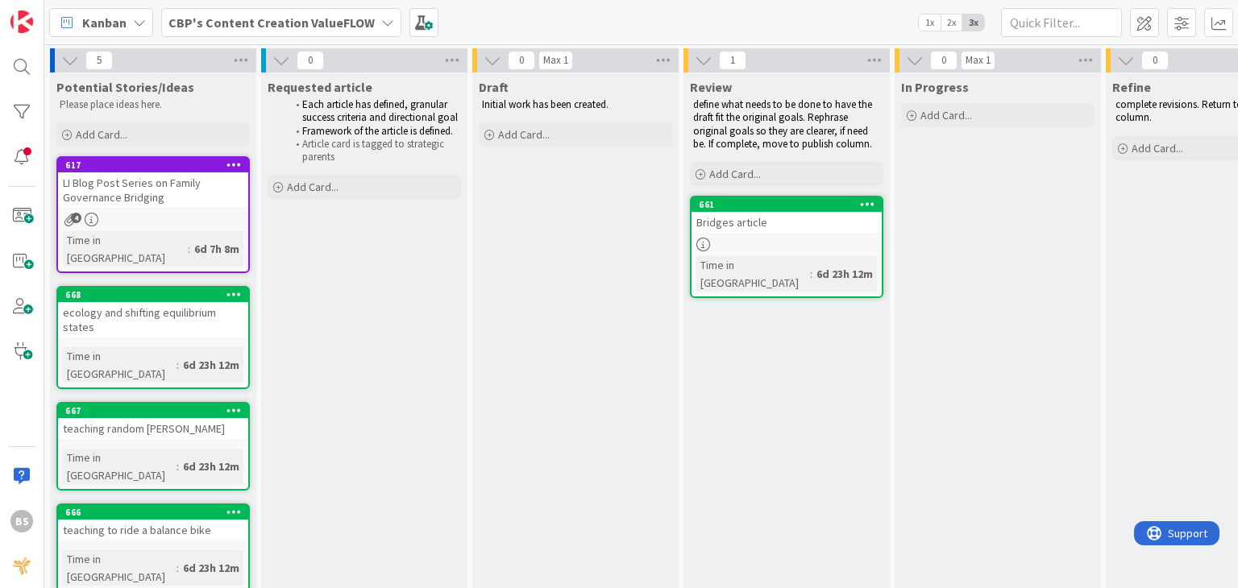
click at [745, 239] on div at bounding box center [786, 245] width 190 height 14
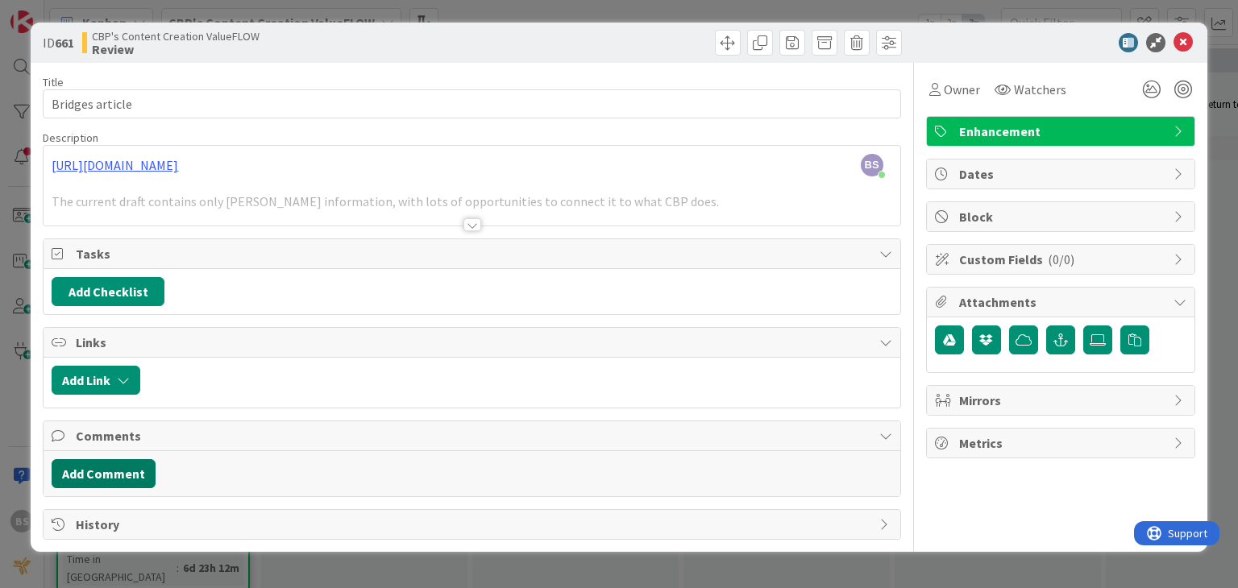
click at [119, 470] on button "Add Comment" at bounding box center [104, 473] width 104 height 29
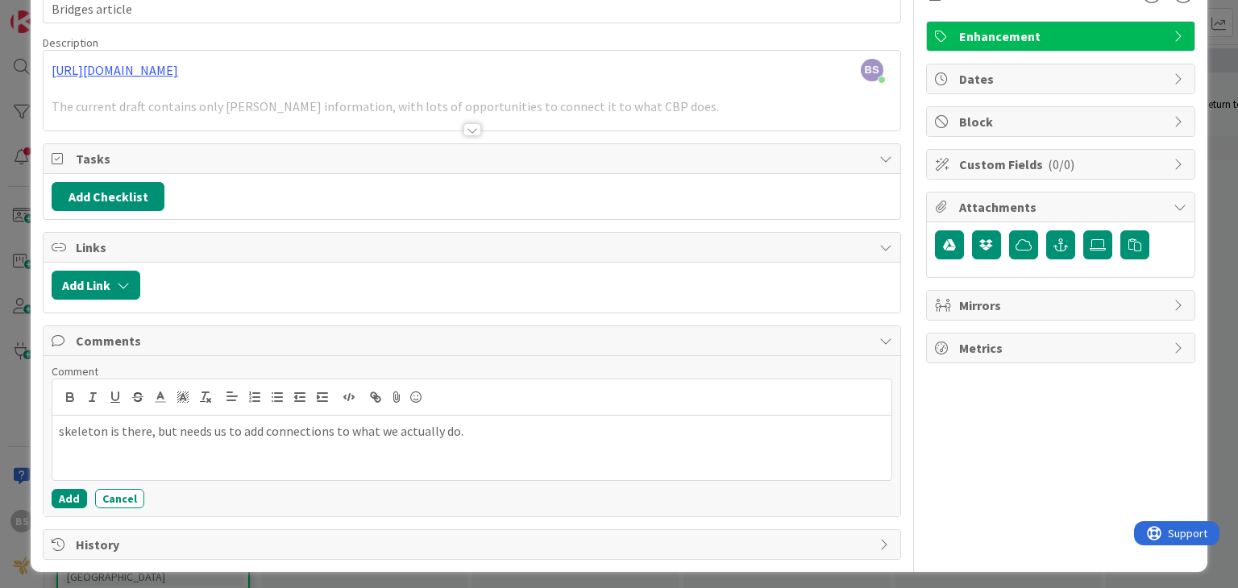
scroll to position [98, 0]
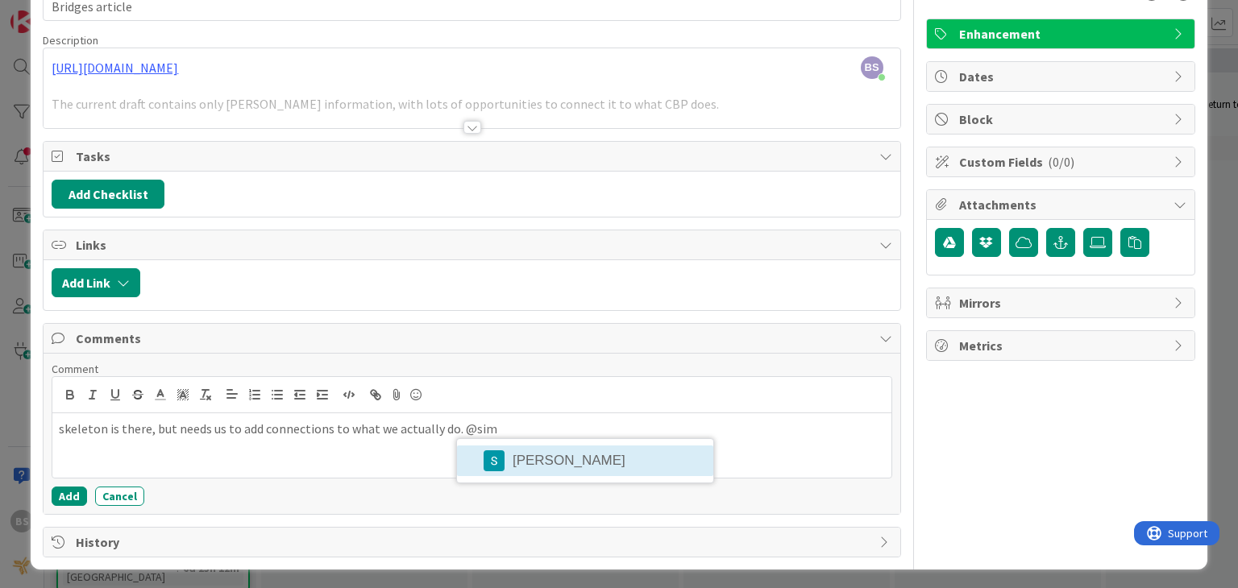
click at [545, 456] on li "[PERSON_NAME]" at bounding box center [585, 461] width 256 height 31
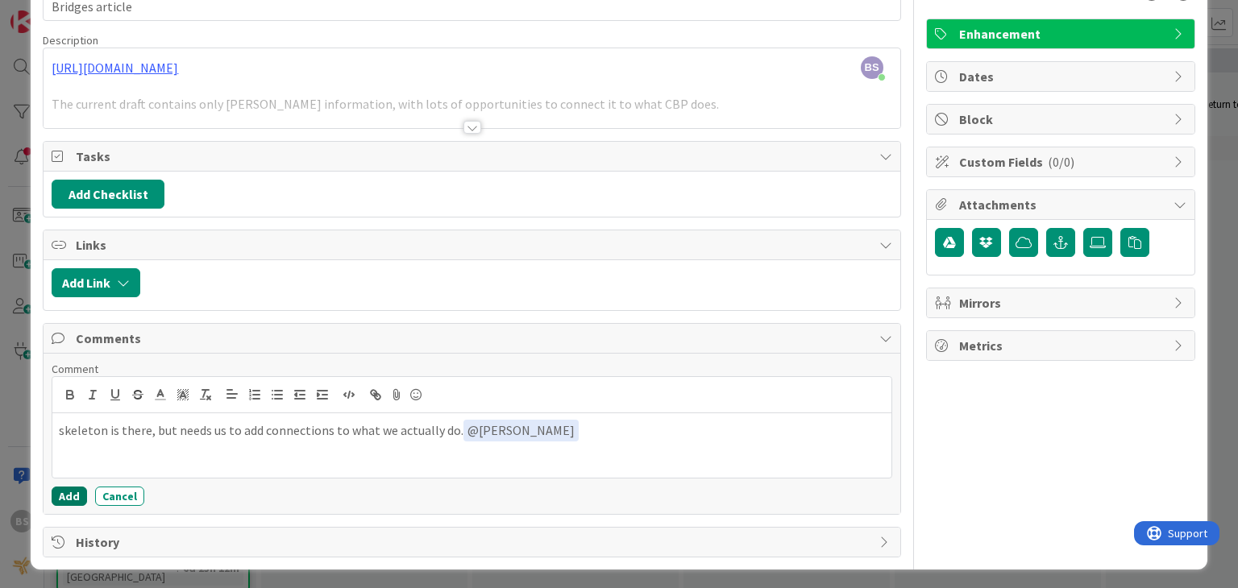
click at [71, 491] on button "Add" at bounding box center [69, 496] width 35 height 19
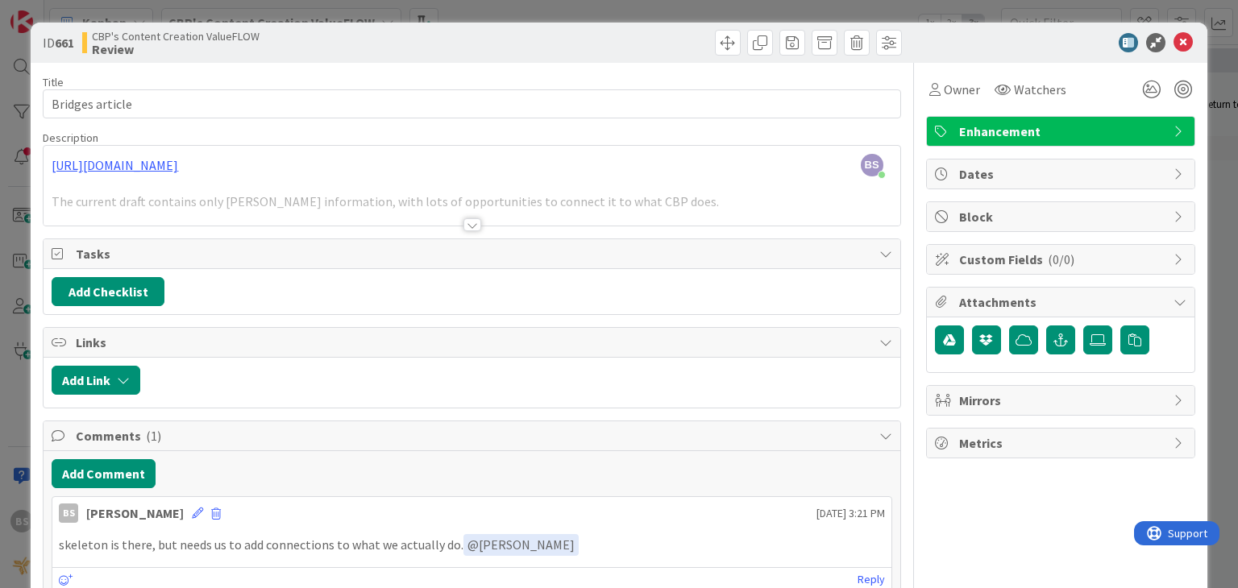
scroll to position [86, 0]
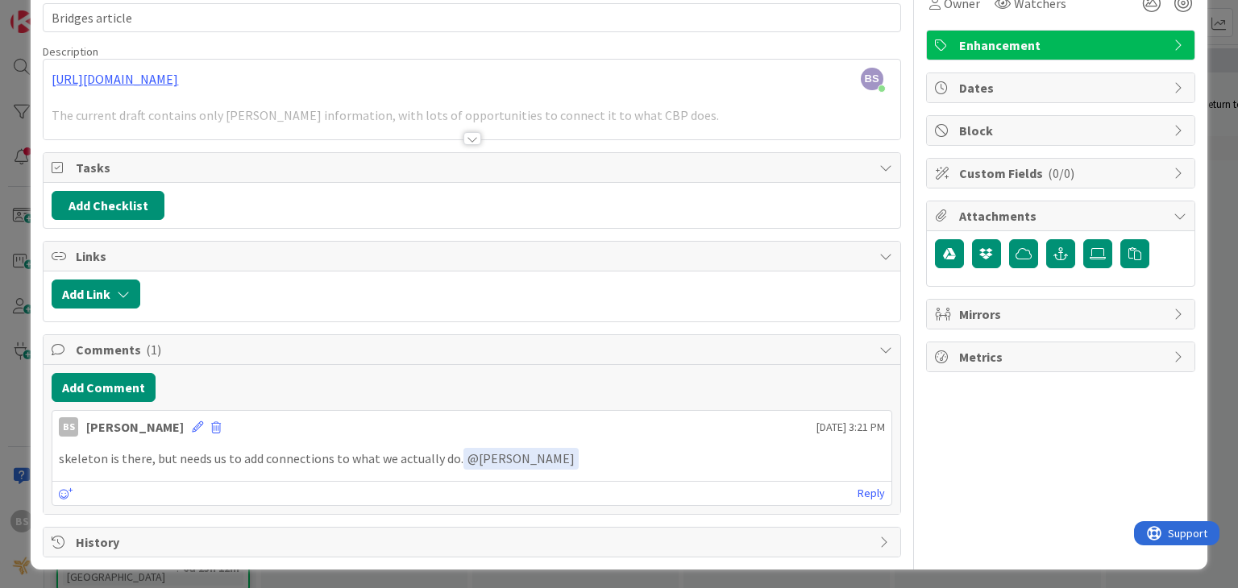
click at [463, 137] on div at bounding box center [472, 138] width 18 height 13
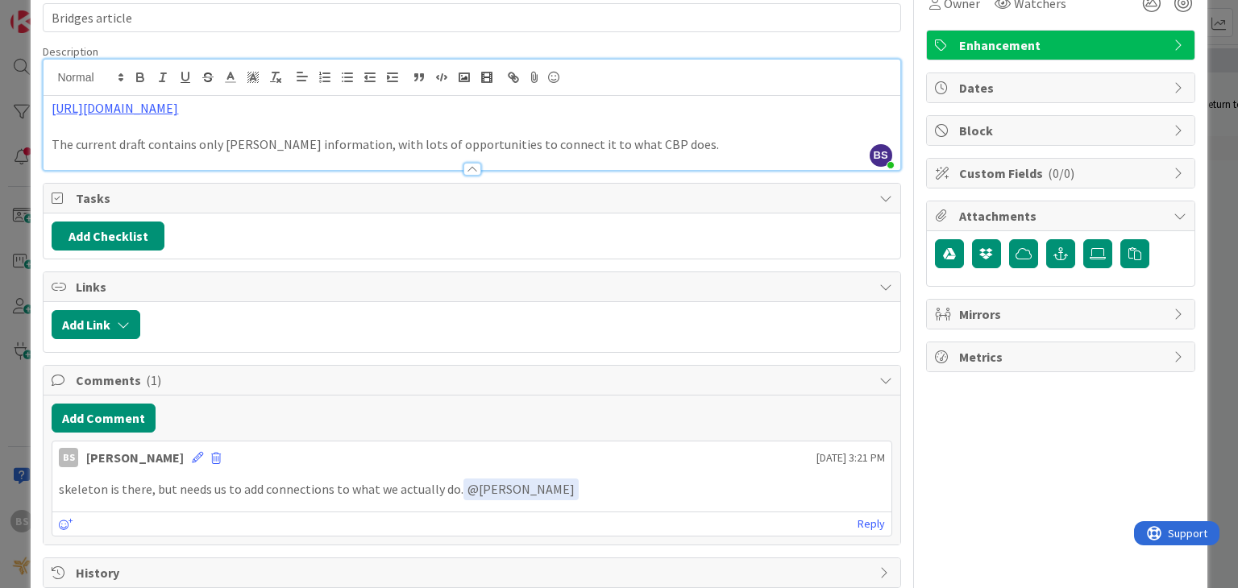
scroll to position [0, 0]
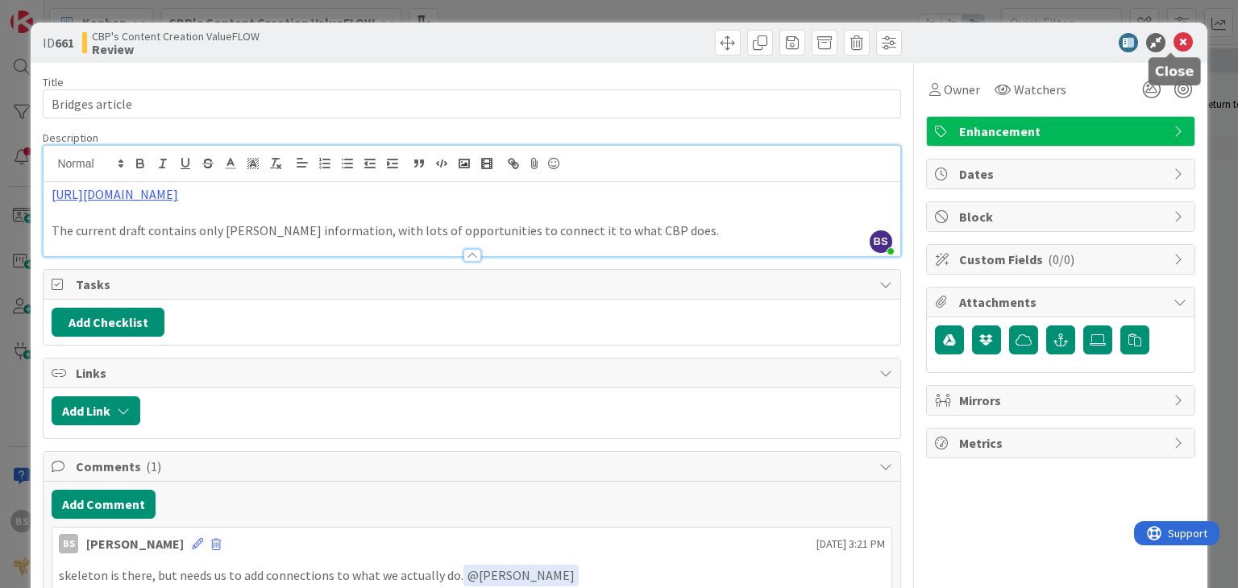
click at [1173, 42] on icon at bounding box center [1182, 42] width 19 height 19
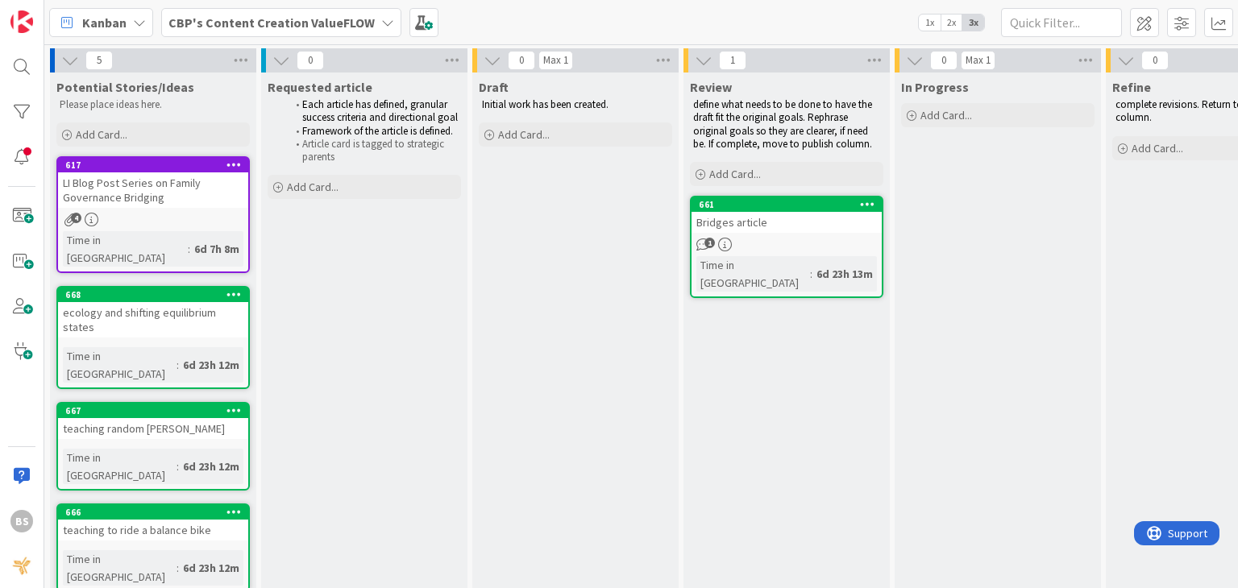
click at [746, 224] on div "Bridges article" at bounding box center [786, 222] width 190 height 21
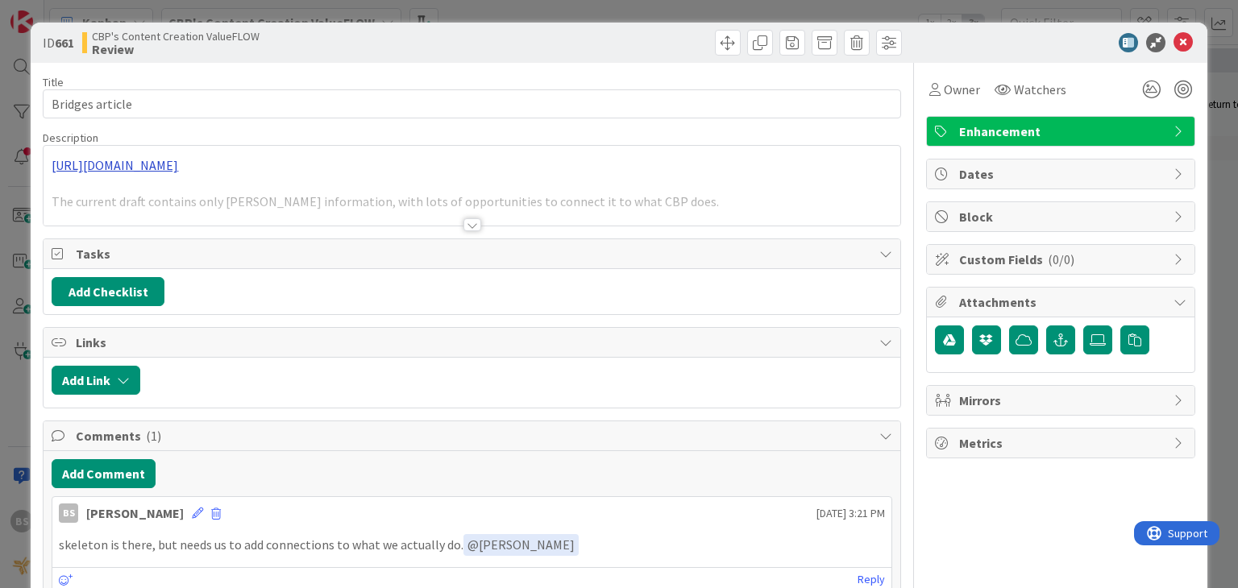
click at [470, 160] on div "[URL][DOMAIN_NAME] The current draft contains only [PERSON_NAME] information, w…" at bounding box center [472, 186] width 856 height 80
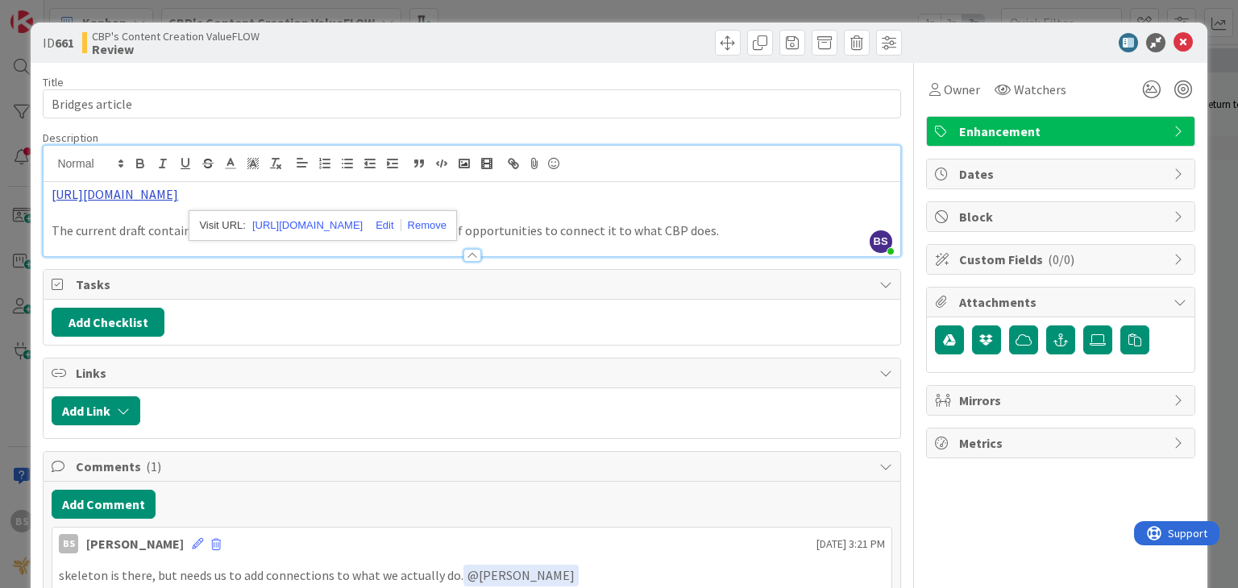
click at [178, 193] on link "[URL][DOMAIN_NAME]" at bounding box center [115, 194] width 127 height 16
click at [309, 224] on link "[URL][DOMAIN_NAME]" at bounding box center [307, 225] width 110 height 21
click at [1173, 43] on icon at bounding box center [1182, 42] width 19 height 19
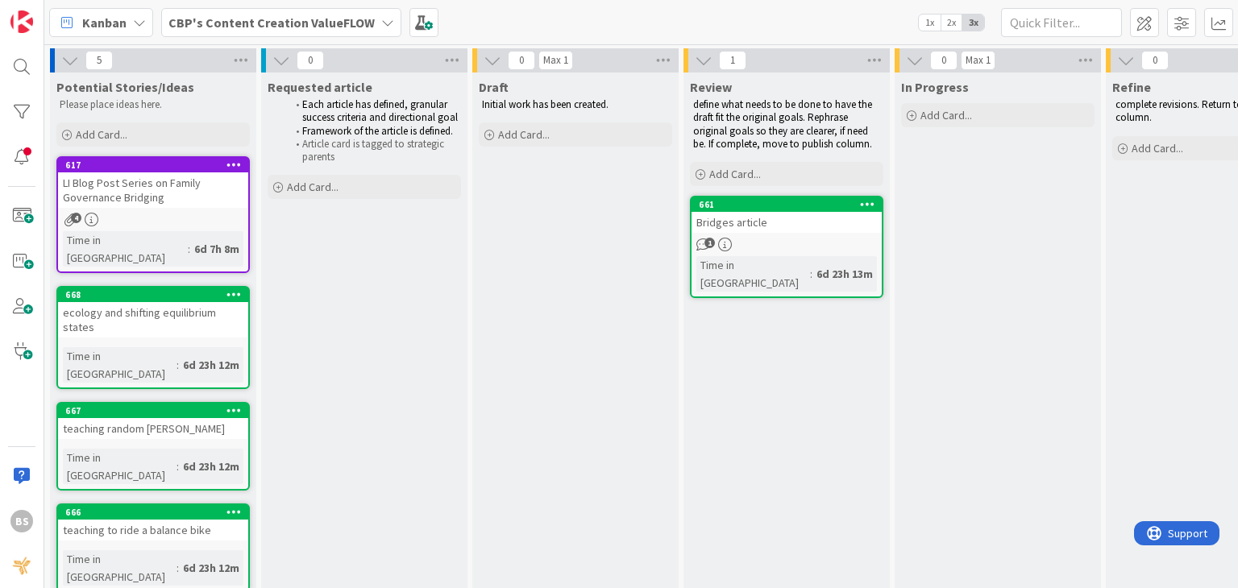
click at [327, 23] on b "CBP's Content Creation ValueFLOW" at bounding box center [271, 23] width 206 height 16
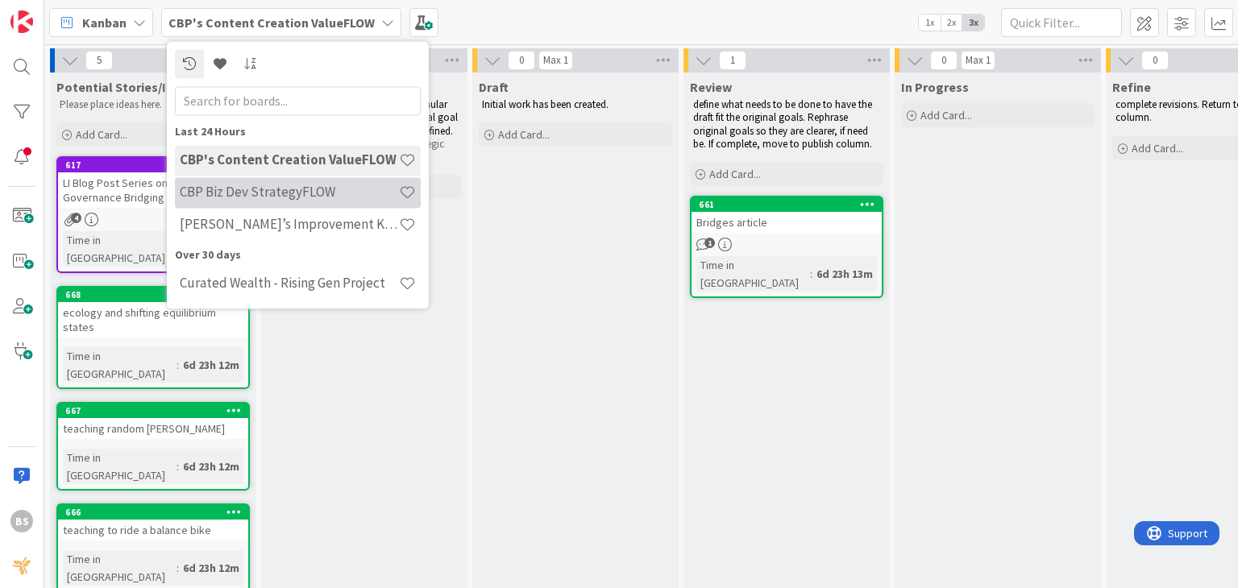
click at [280, 202] on div "CBP Biz Dev StrategyFLOW" at bounding box center [298, 192] width 246 height 31
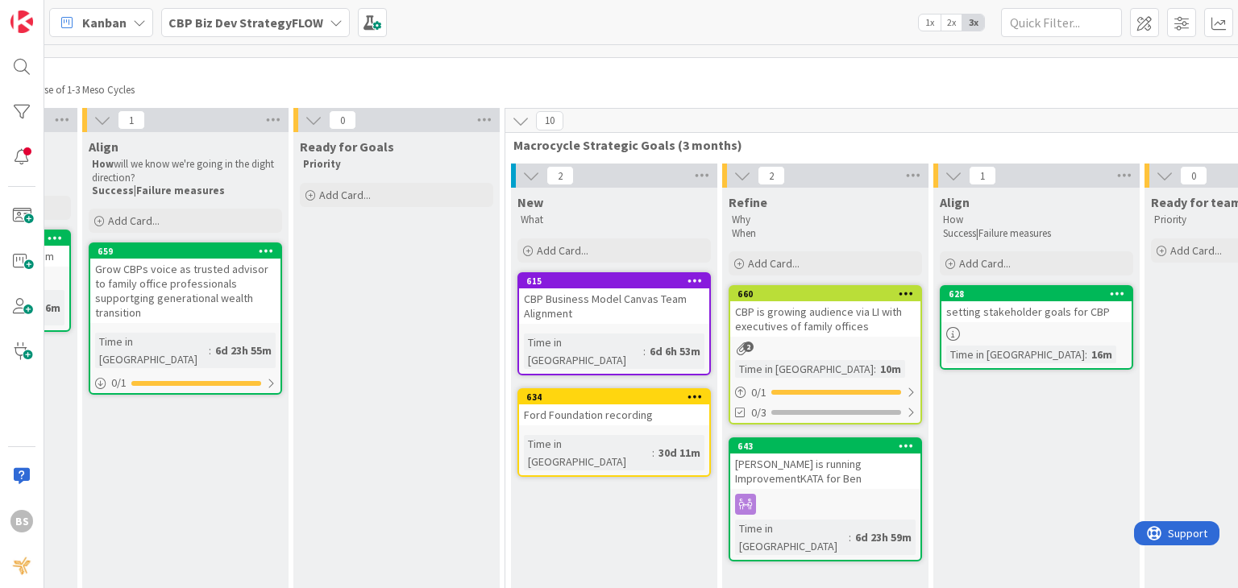
scroll to position [71, 827]
click at [824, 298] on div "660" at bounding box center [824, 294] width 190 height 15
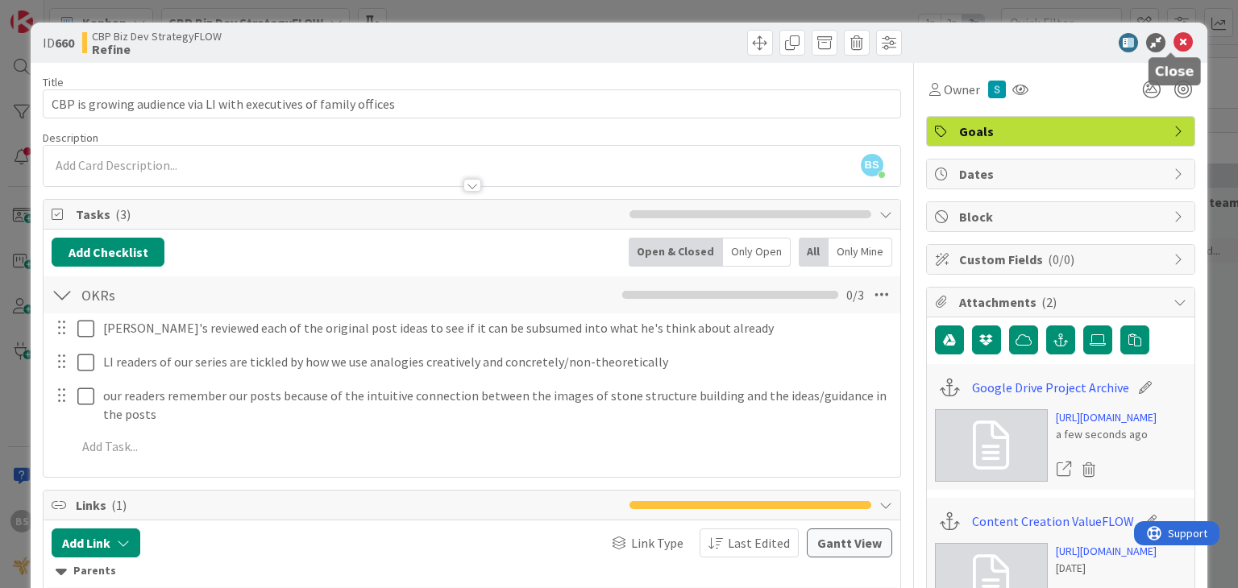
click at [1173, 39] on icon at bounding box center [1182, 42] width 19 height 19
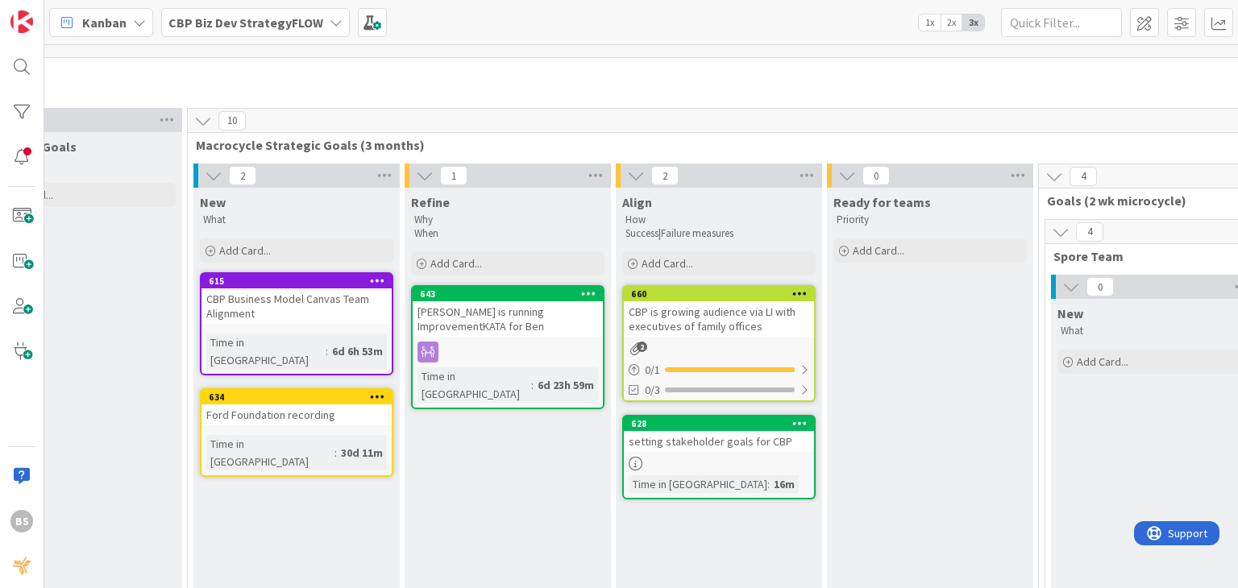
scroll to position [71, 1156]
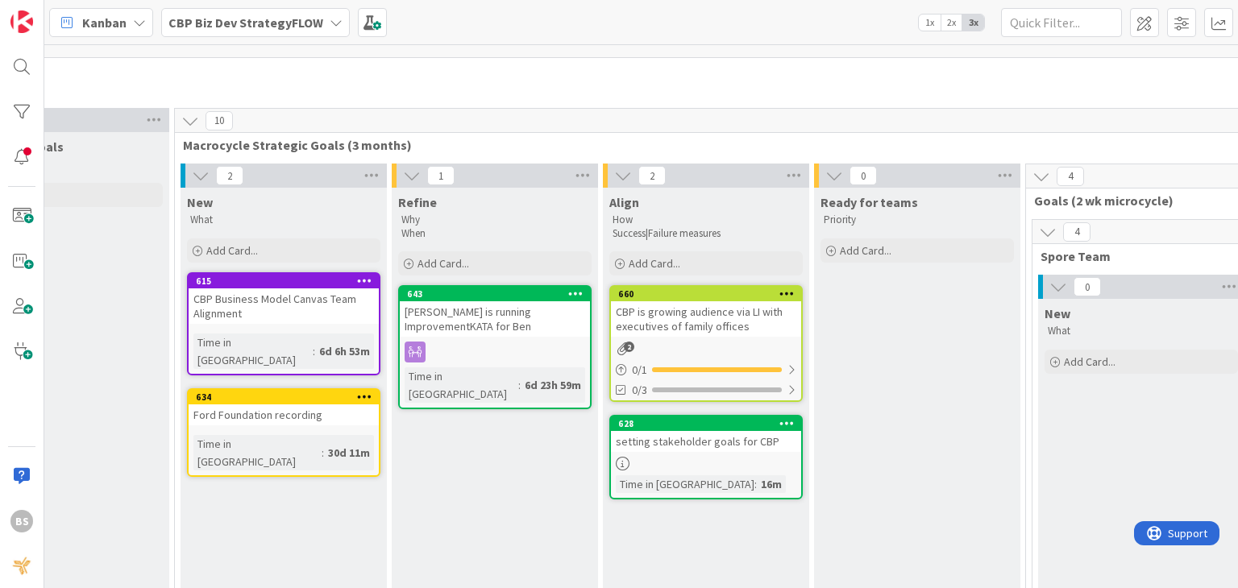
click at [322, 405] on div "Ford Foundation recording" at bounding box center [284, 415] width 190 height 21
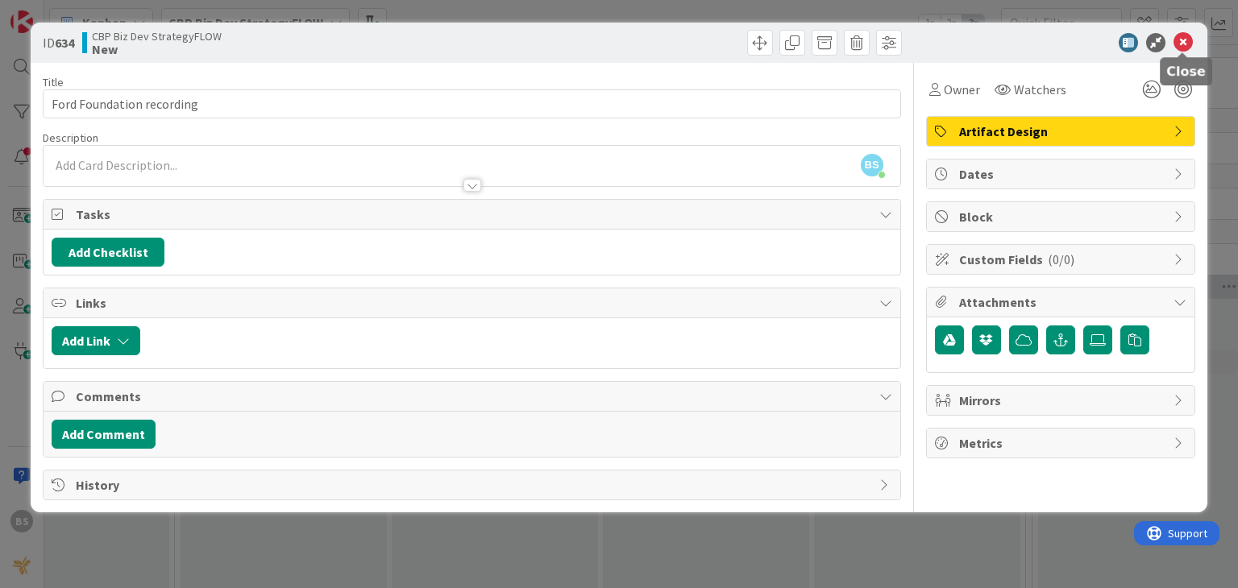
click at [1179, 40] on icon at bounding box center [1182, 42] width 19 height 19
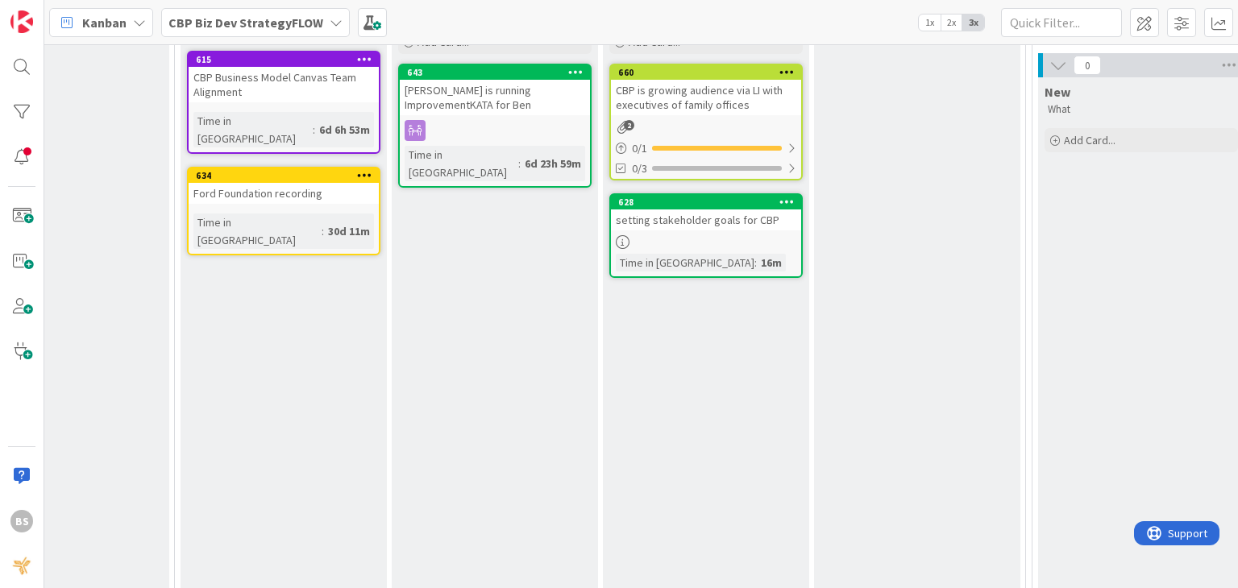
scroll to position [292, 1156]
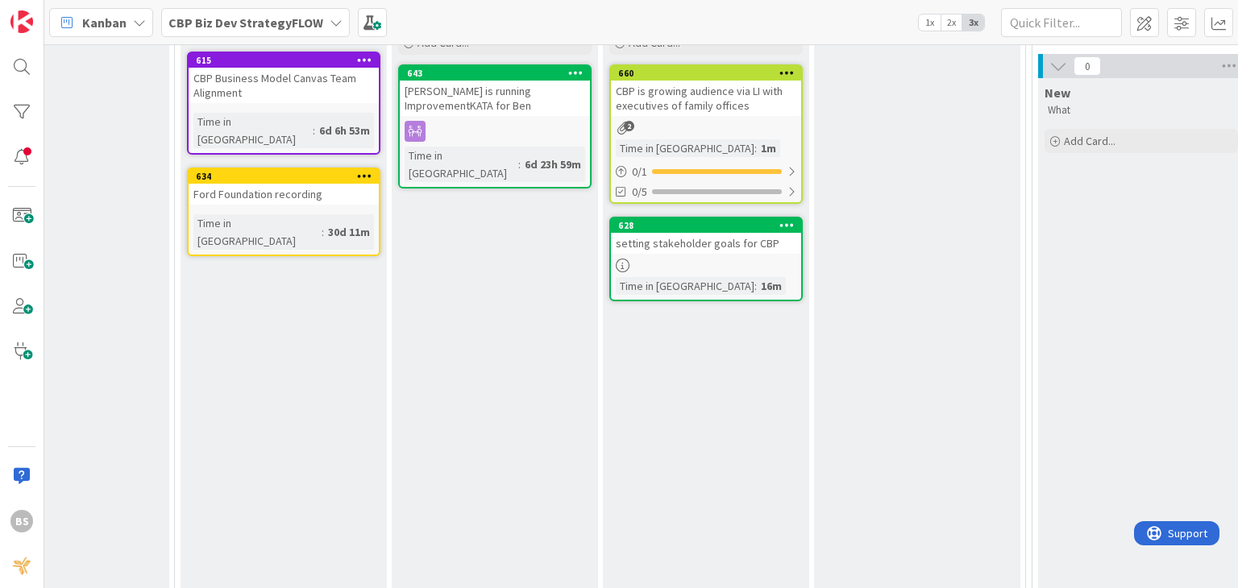
click at [959, 277] on div "Ready for teams Priority Add Card..." at bounding box center [917, 463] width 206 height 992
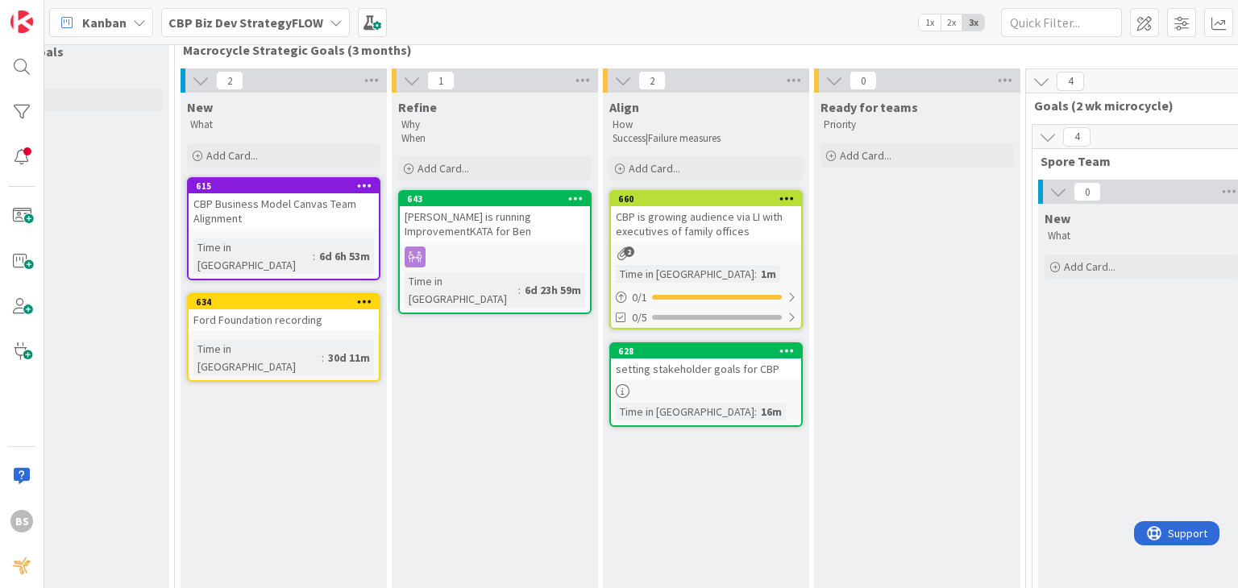
scroll to position [167, 1156]
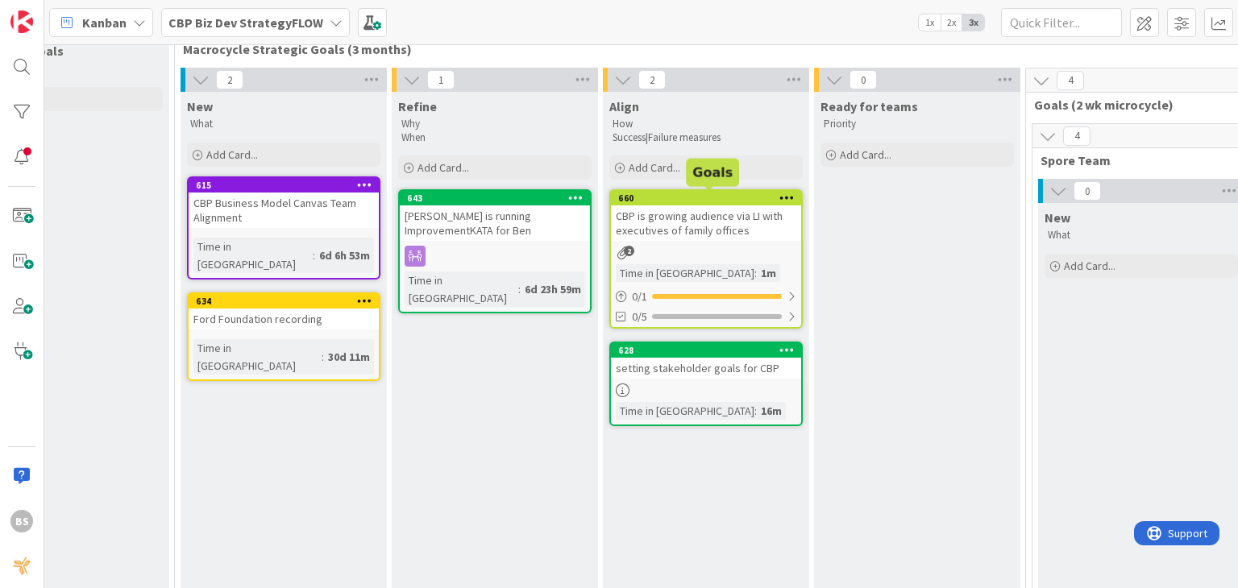
click at [667, 193] on div "660" at bounding box center [709, 198] width 183 height 11
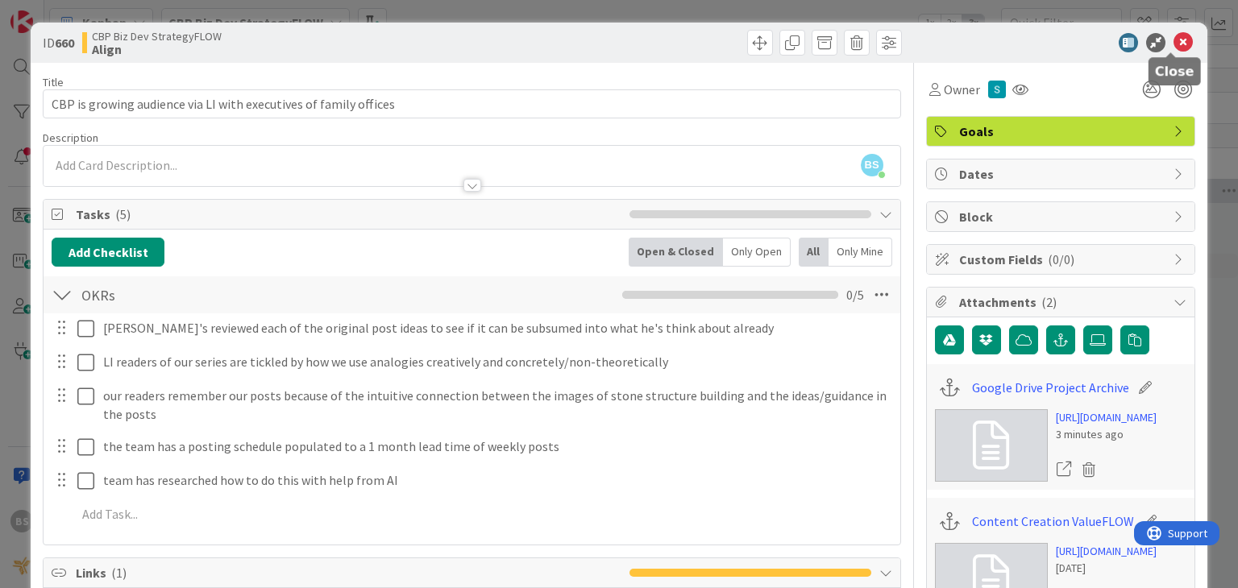
click at [1173, 39] on icon at bounding box center [1182, 42] width 19 height 19
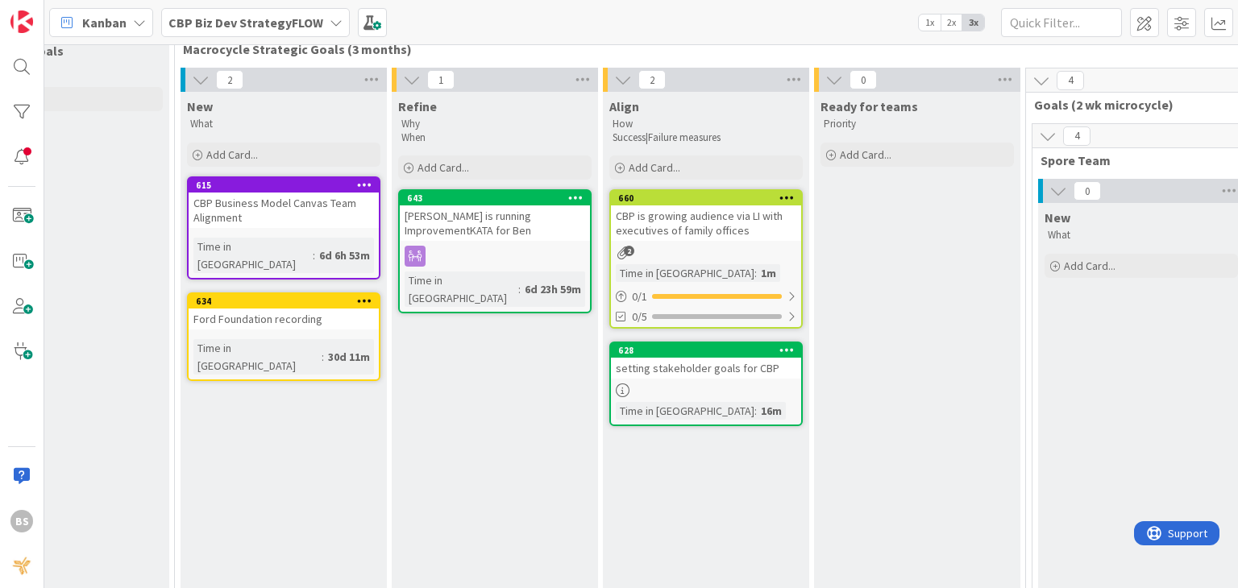
click at [971, 190] on div "Ready for teams Priority Add Card..." at bounding box center [917, 588] width 206 height 992
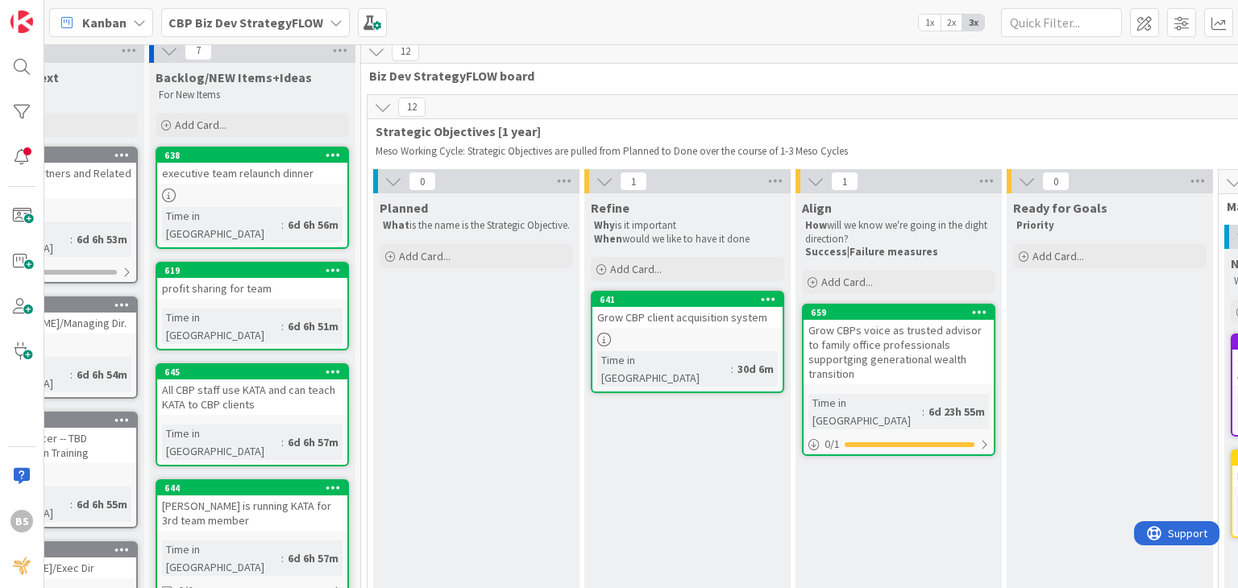
scroll to position [10, 111]
click at [216, 25] on b "CBP Biz Dev StrategyFLOW" at bounding box center [245, 23] width 155 height 16
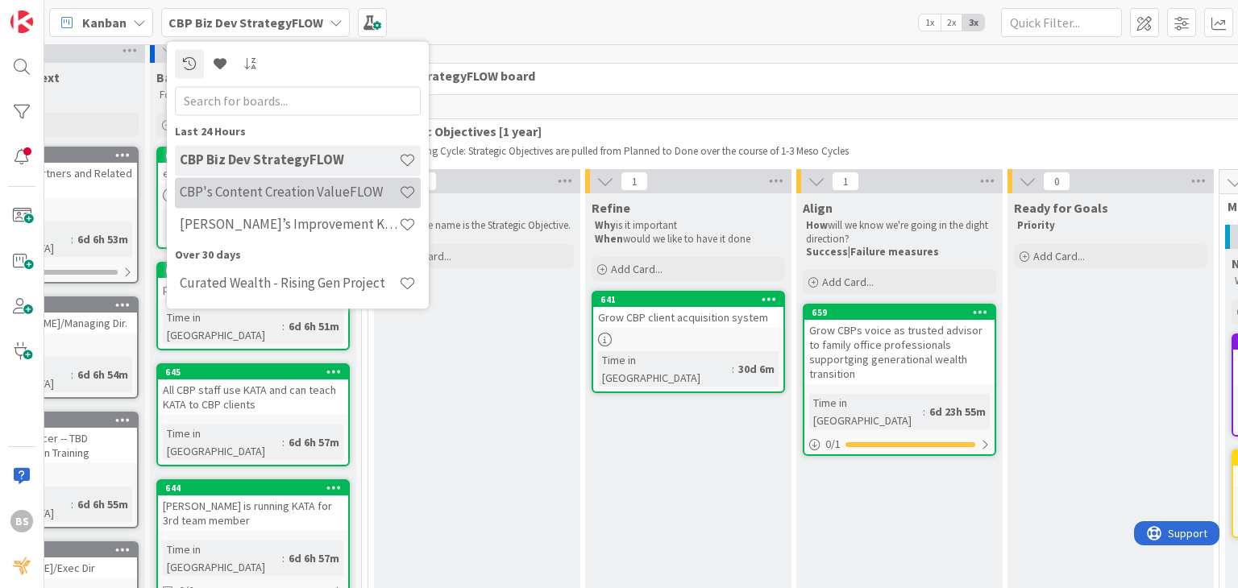
click at [231, 191] on h4 "CBP's Content Creation ValueFLOW" at bounding box center [289, 193] width 219 height 16
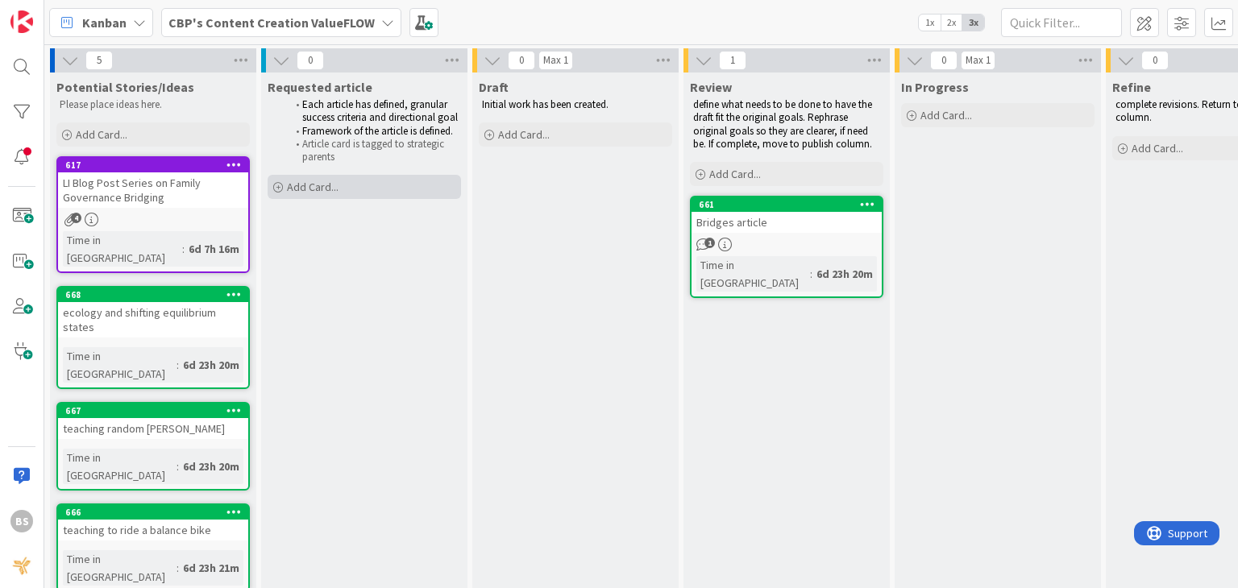
click at [322, 185] on span "Add Card..." at bounding box center [313, 187] width 52 height 15
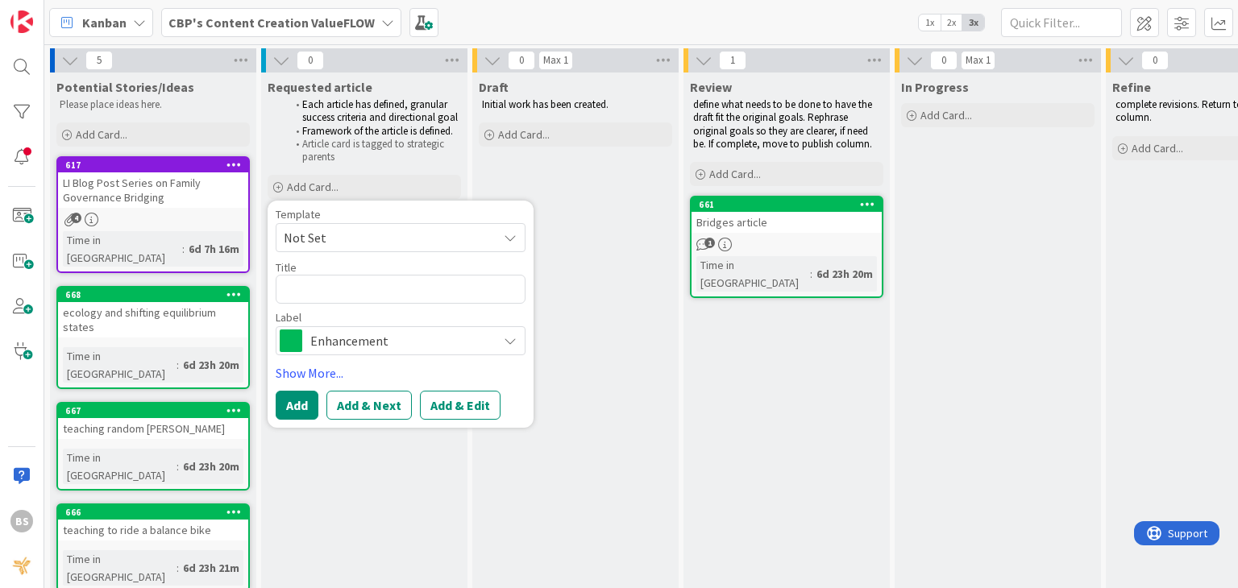
type textarea "x"
type textarea "m"
type textarea "x"
type textarea "me"
type textarea "x"
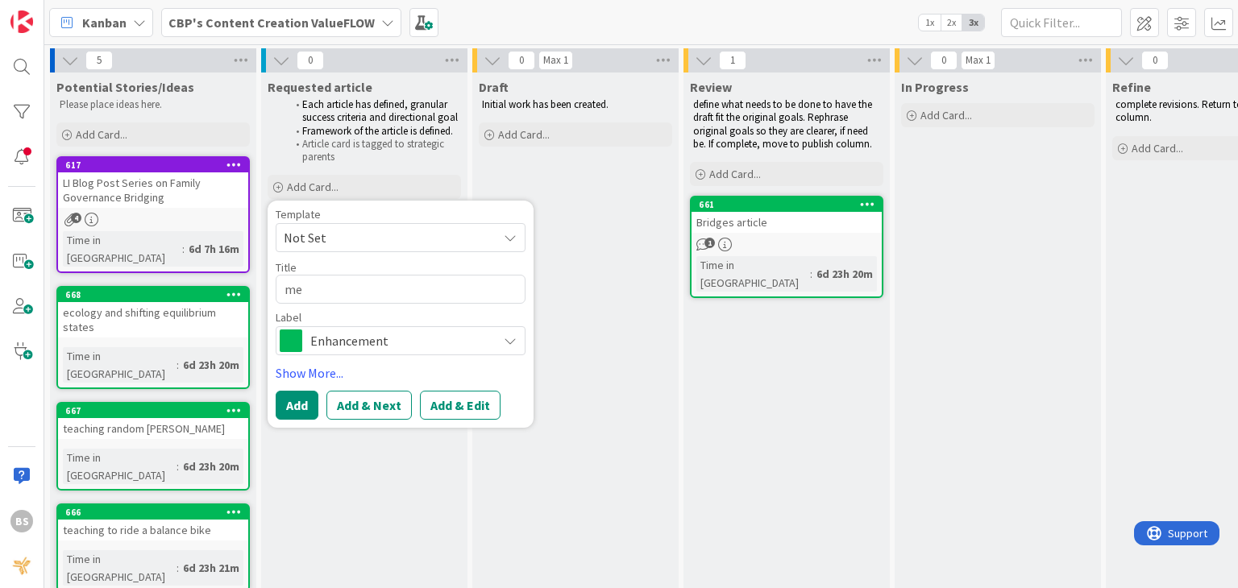
type textarea "mer"
type textarea "x"
type textarea "merg"
type textarea "x"
type textarea "merge"
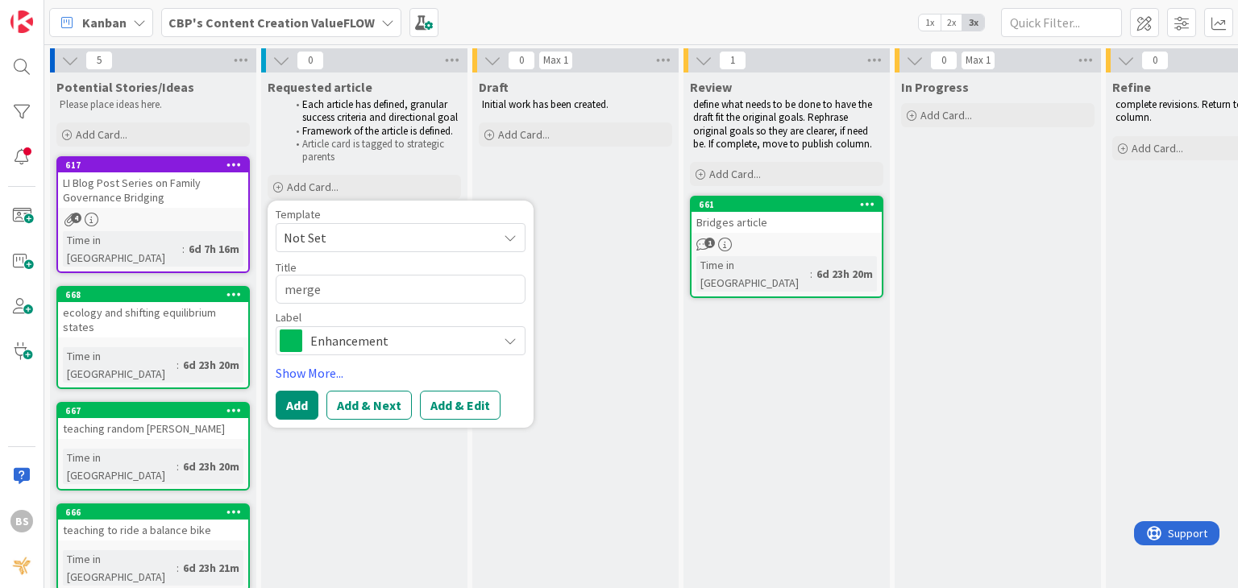
type textarea "x"
type textarea "merge"
type textarea "x"
type textarea "merge g"
type textarea "x"
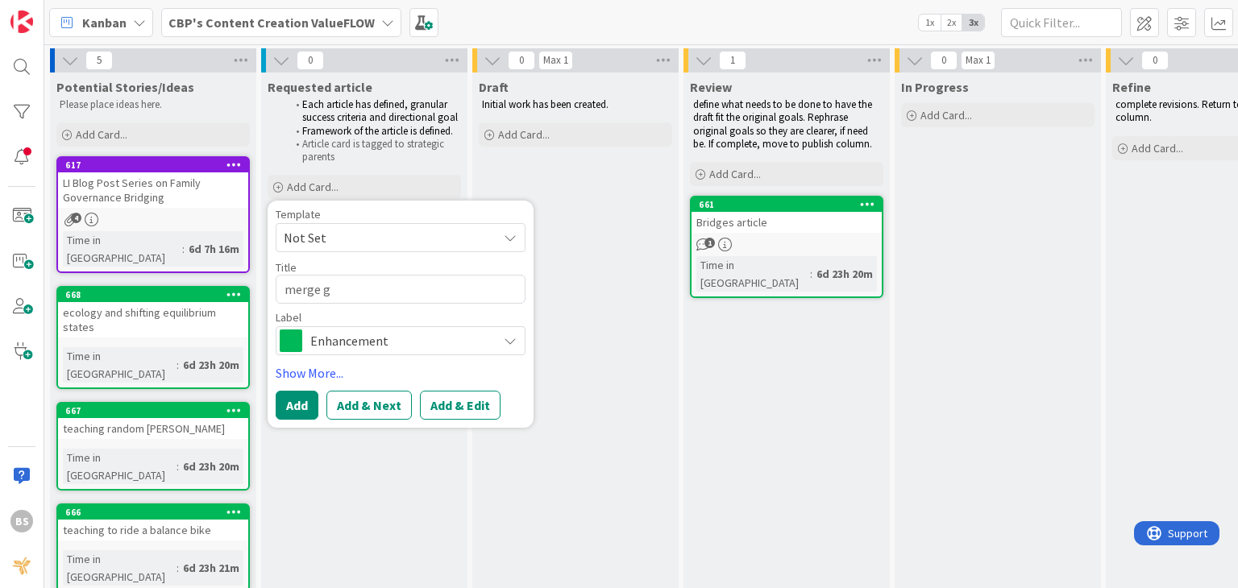
type textarea "merge go"
type textarea "x"
type textarea "merge gov"
type textarea "x"
type textarea "merge [PERSON_NAME]"
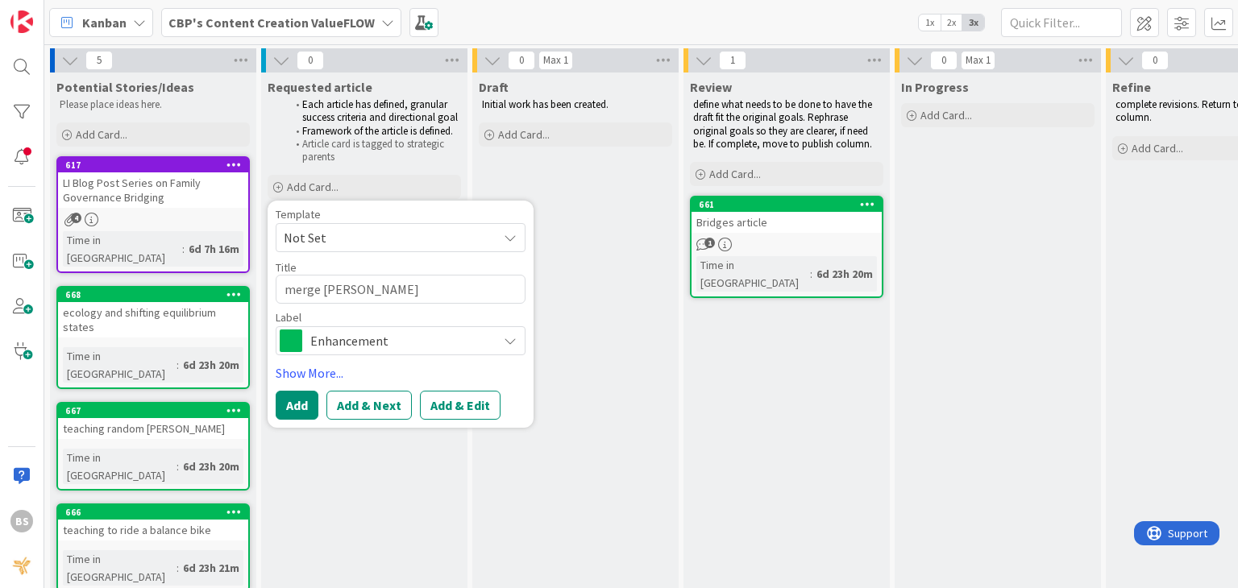
type textarea "x"
type textarea "merge [PERSON_NAME]"
type textarea "x"
type textarea "merge govern"
type textarea "x"
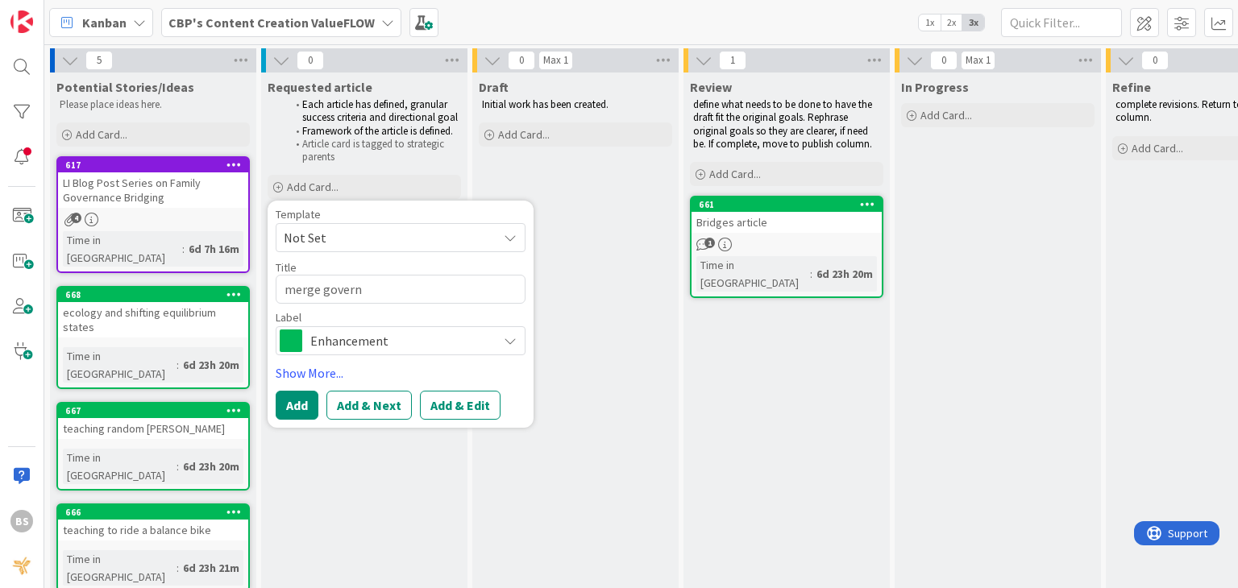
type textarea "merge governa"
type textarea "x"
type textarea "merge governan"
type textarea "x"
type textarea "merge governanc"
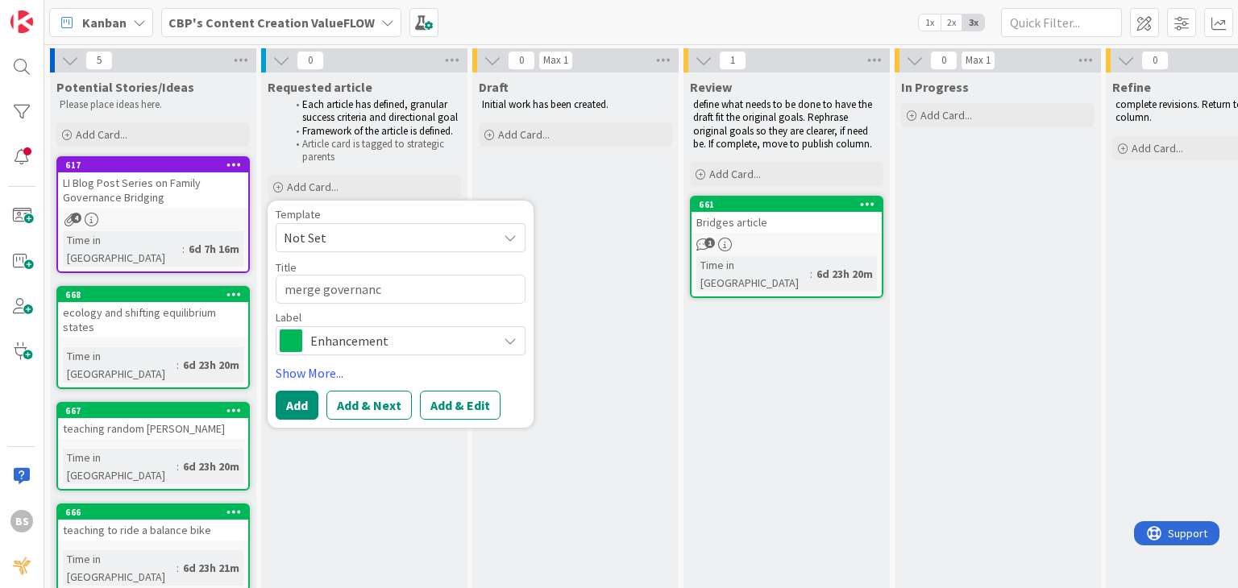
type textarea "x"
type textarea "merge governance"
type textarea "x"
type textarea "merge governance"
type textarea "x"
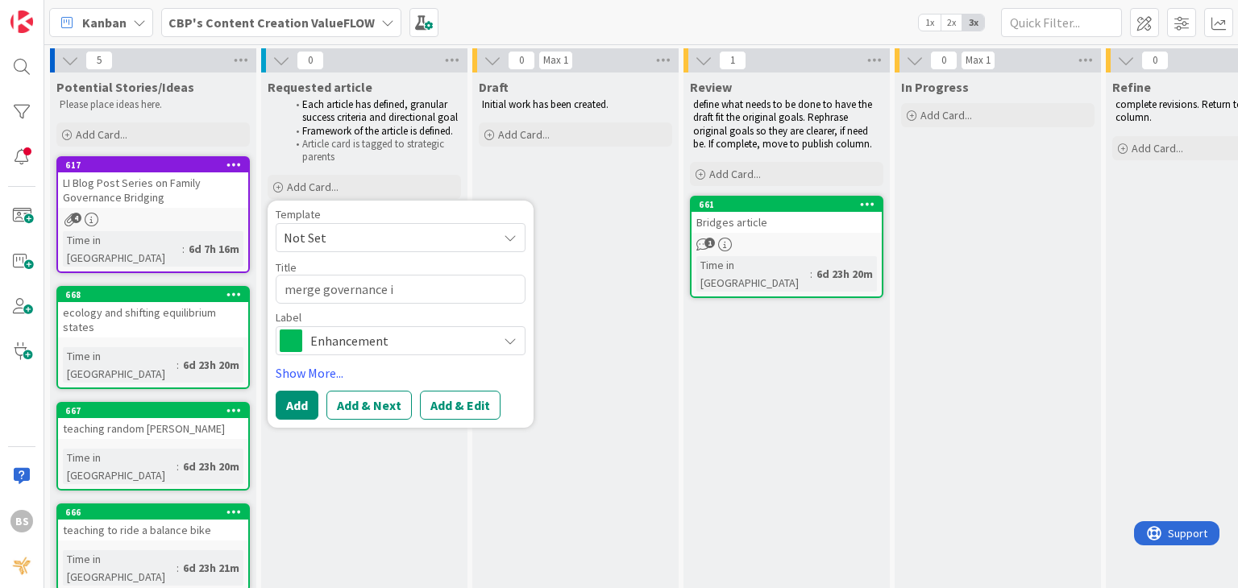
type textarea "merge governance id"
type textarea "x"
type textarea "merge governance ide"
type textarea "x"
type textarea "merge governance idea"
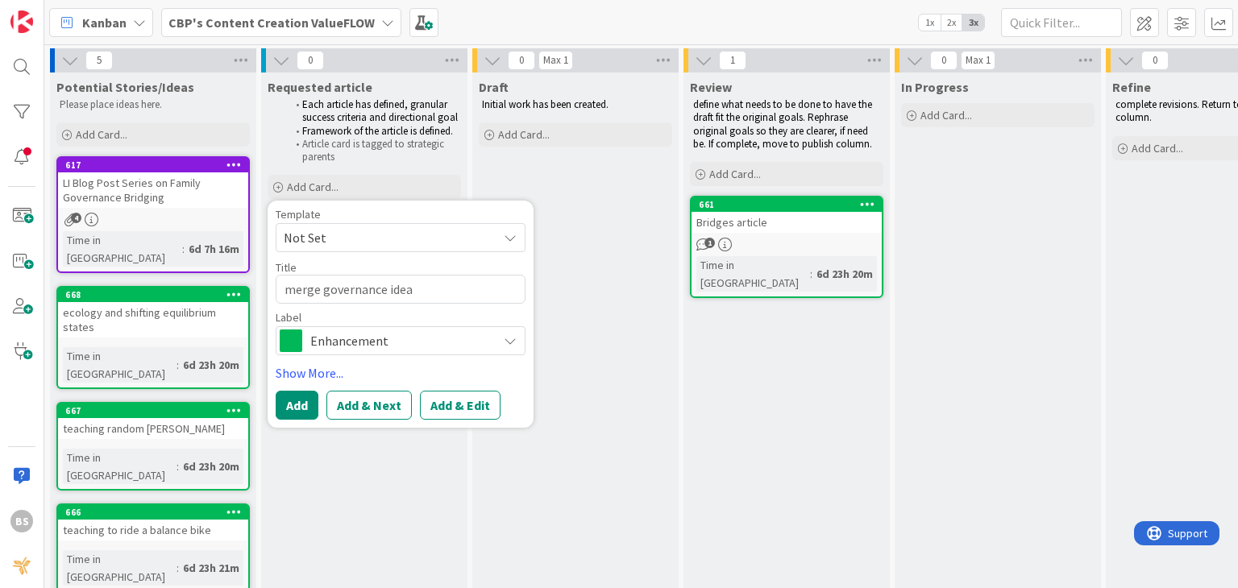
type textarea "x"
type textarea "merge governance ideas"
type textarea "x"
type textarea "merge governance ideas"
type textarea "x"
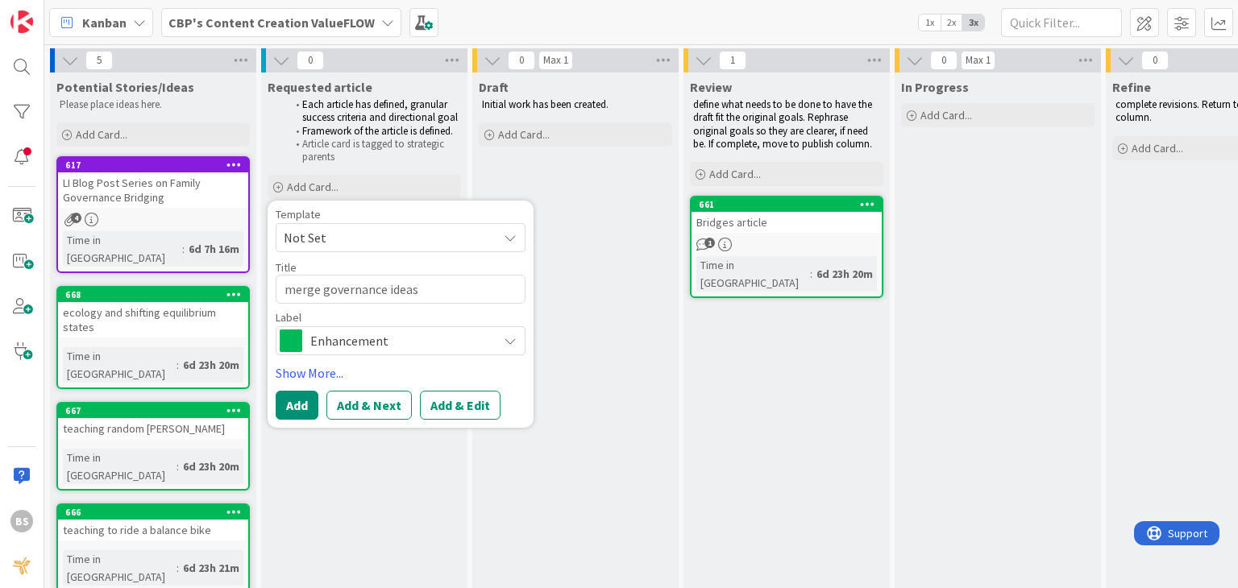
type textarea "merge governance ideas w"
type textarea "x"
type textarea "merge governance ideas wi"
type textarea "x"
type textarea "merge governance ideas wit"
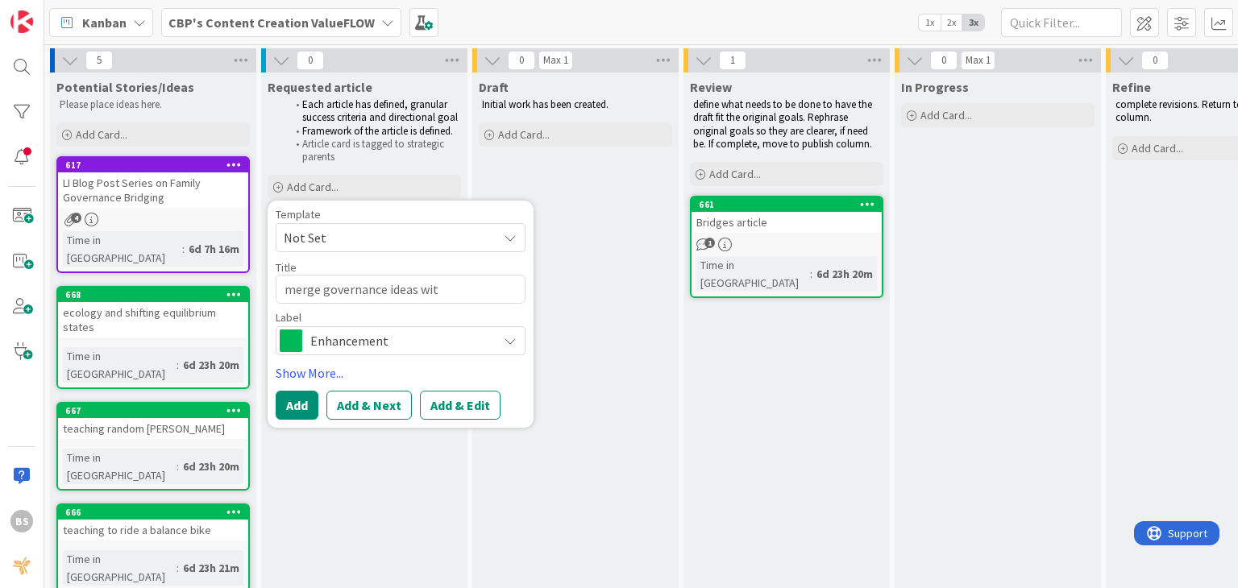
type textarea "x"
type textarea "merge governance ideas with"
type textarea "x"
type textarea "merge governance ideas with"
type textarea "x"
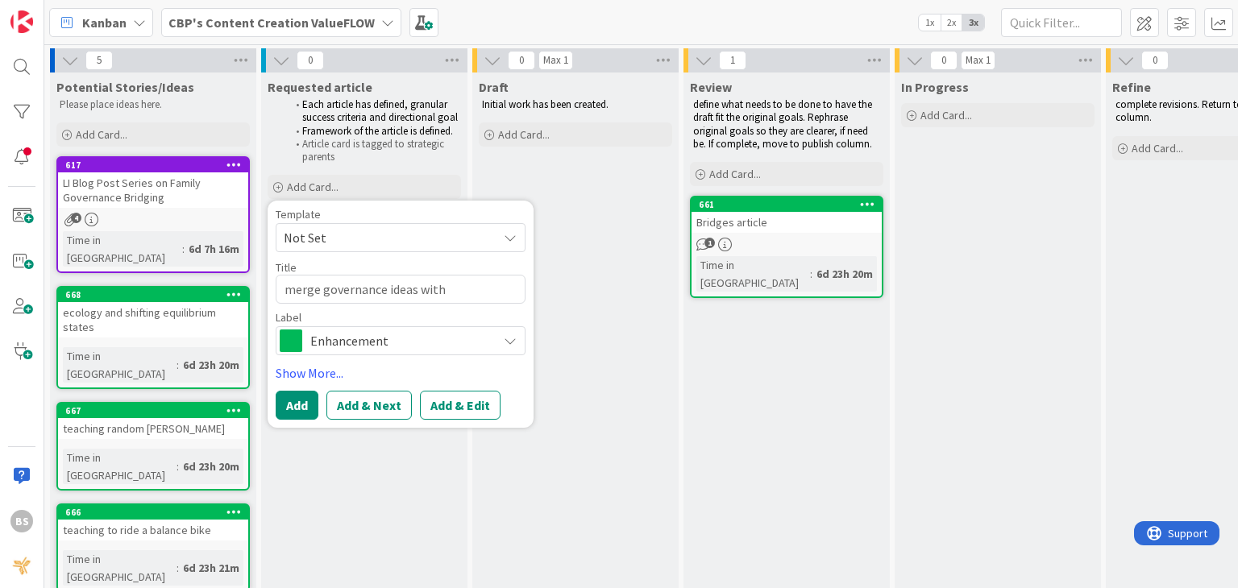
type textarea "merge governance ideas with m"
type textarea "x"
type textarea "merge governance ideas with me"
type textarea "x"
type textarea "merge governance ideas with met"
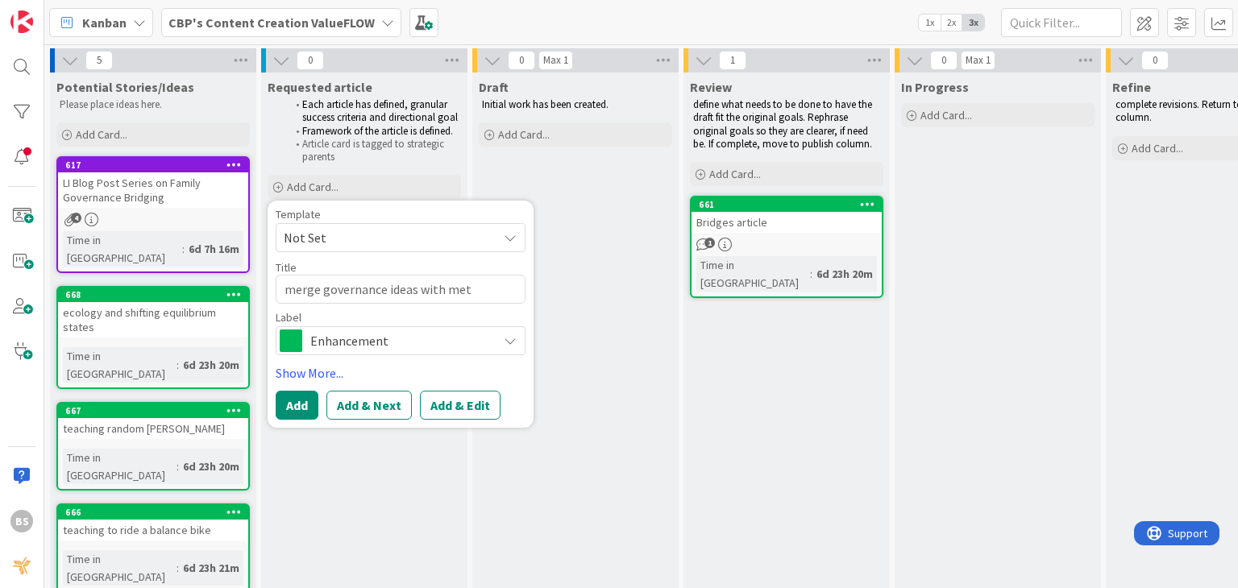
type textarea "x"
type textarea "merge governance ideas with meta"
type textarea "x"
type textarea "merge governance ideas with metap"
type textarea "x"
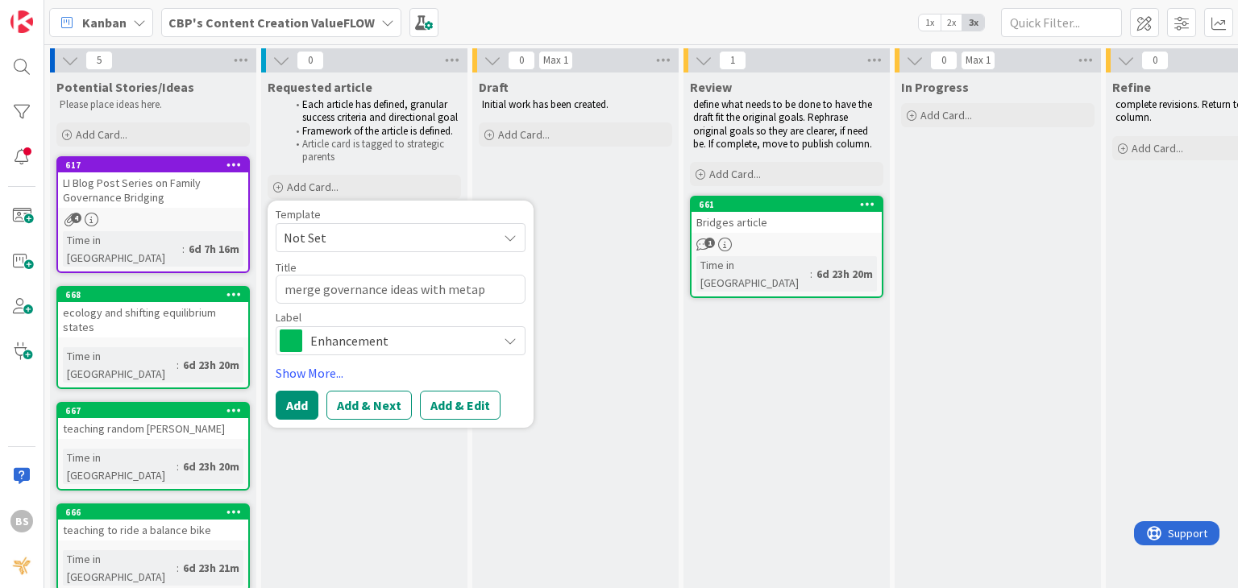
type textarea "merge governance ideas with metaph"
type textarea "x"
type textarea "merge governance ideas with metaphor"
type textarea "x"
type textarea "merge governance ideas with metaphor"
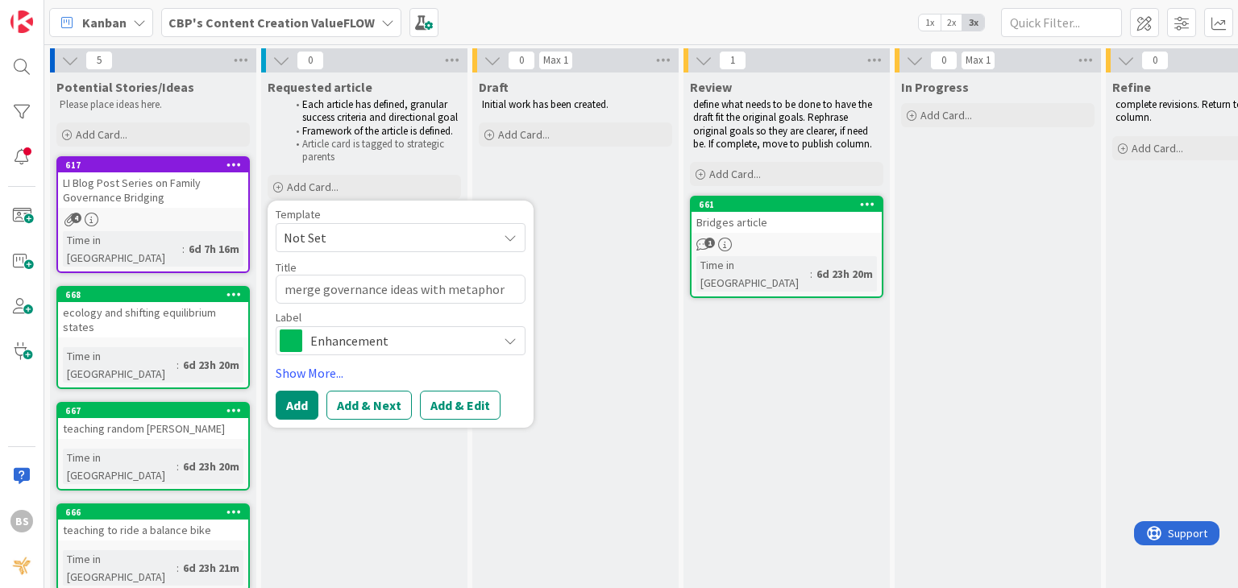
type textarea "x"
type textarea "merge governance ideas with metaphor a"
type textarea "x"
type textarea "merge governance ideas with metaphor ar"
type textarea "x"
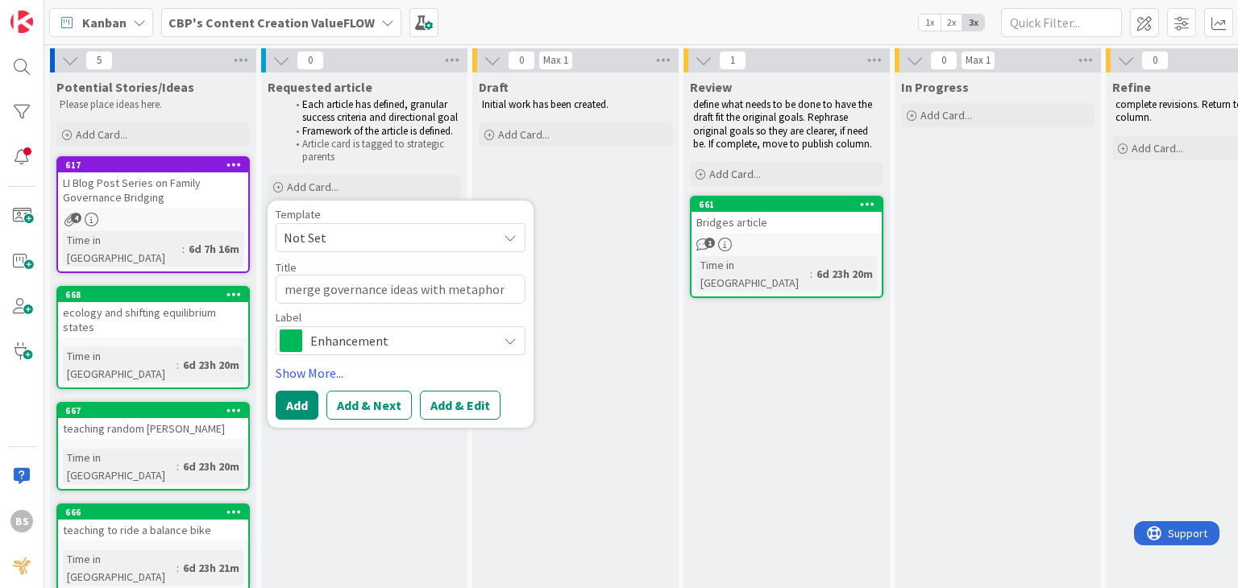
type textarea "merge governance ideas with metaphor art"
type textarea "x"
type textarea "merge governance ideas with metaphor arti"
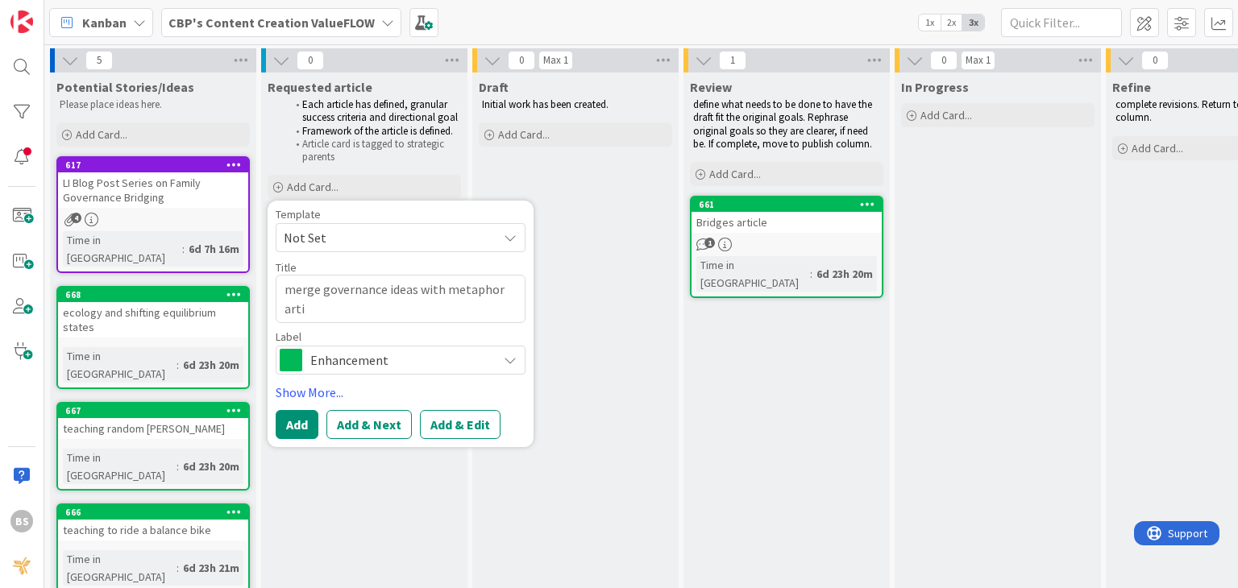
type textarea "x"
type textarea "merge governance ideas with metaphor artic"
type textarea "x"
type textarea "merge governance ideas with metaphor articl"
type textarea "x"
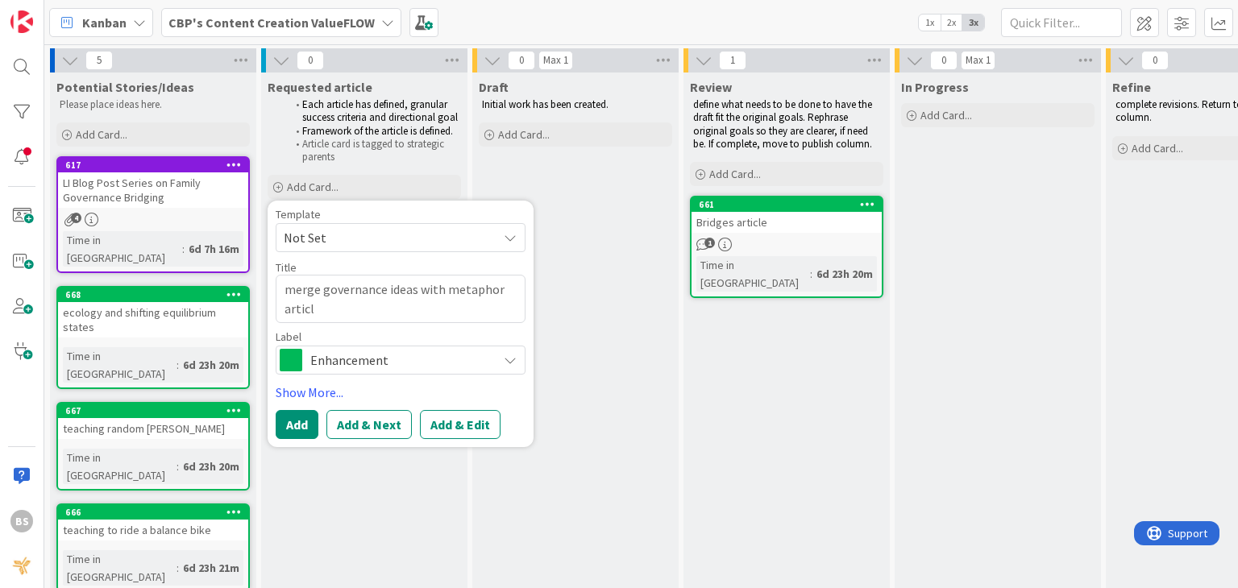
type textarea "merge governance ideas with metaphor article"
type textarea "x"
type textarea "merge governance ideas with metaphor article"
click at [295, 426] on button "Add" at bounding box center [297, 424] width 43 height 29
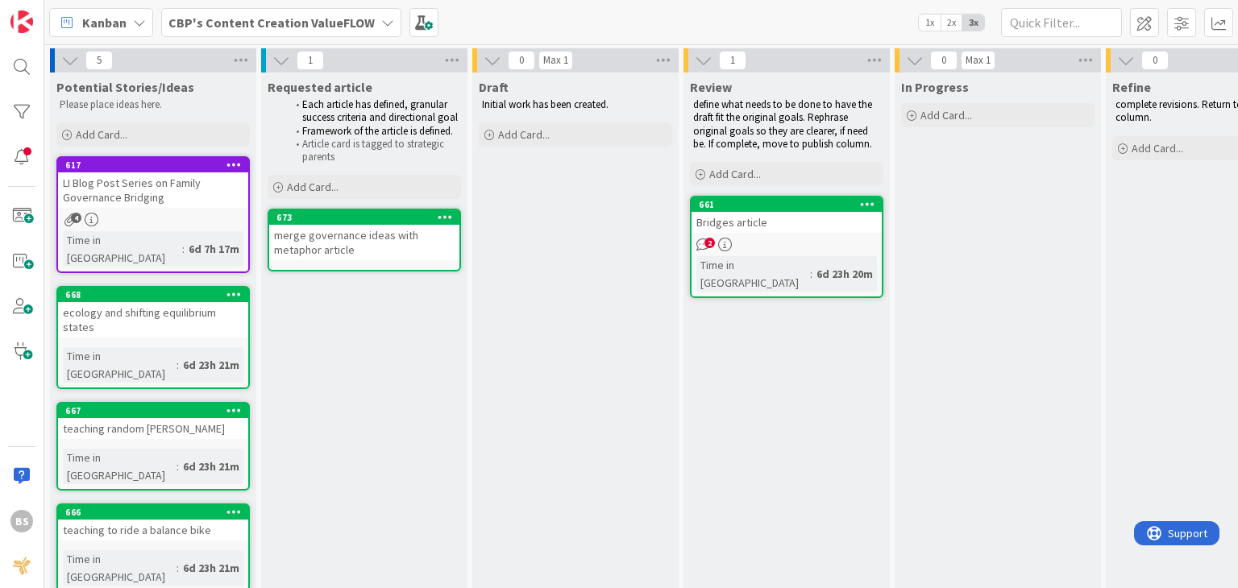
click at [276, 19] on b "CBP's Content Creation ValueFLOW" at bounding box center [271, 23] width 206 height 16
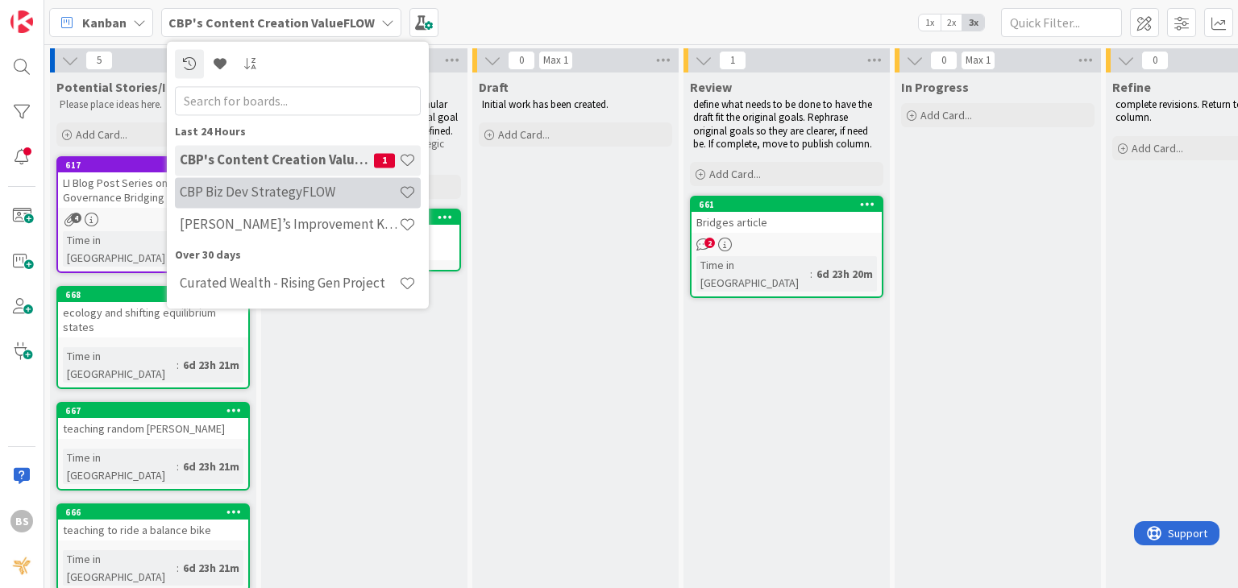
click at [279, 191] on h4 "CBP Biz Dev StrategyFLOW" at bounding box center [289, 193] width 219 height 16
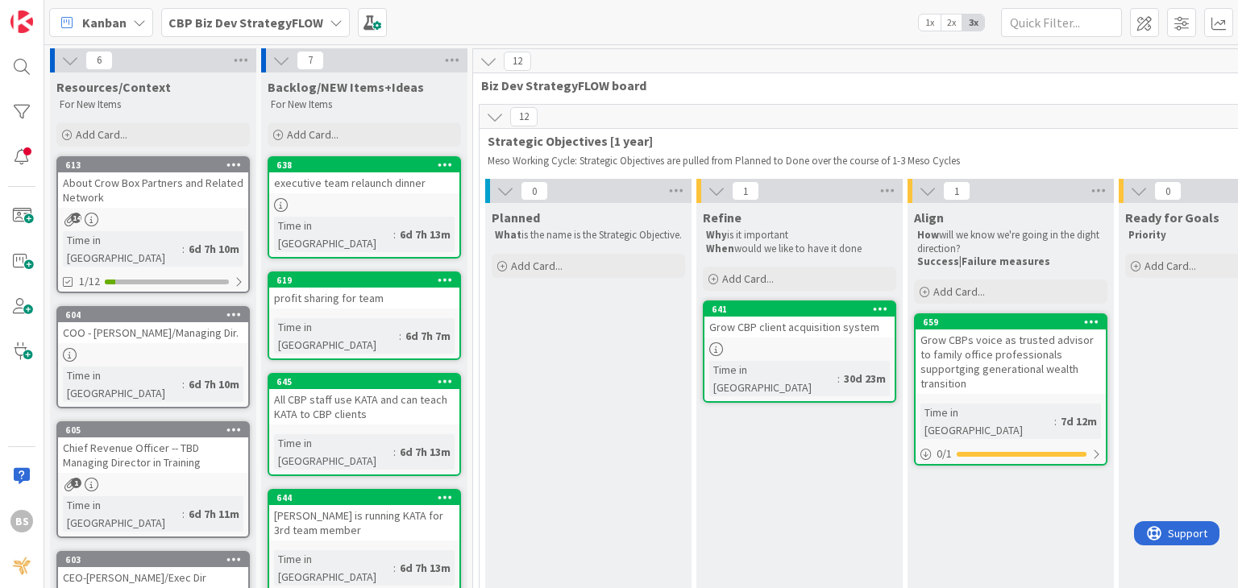
click at [273, 25] on b "CBP Biz Dev StrategyFLOW" at bounding box center [245, 23] width 155 height 16
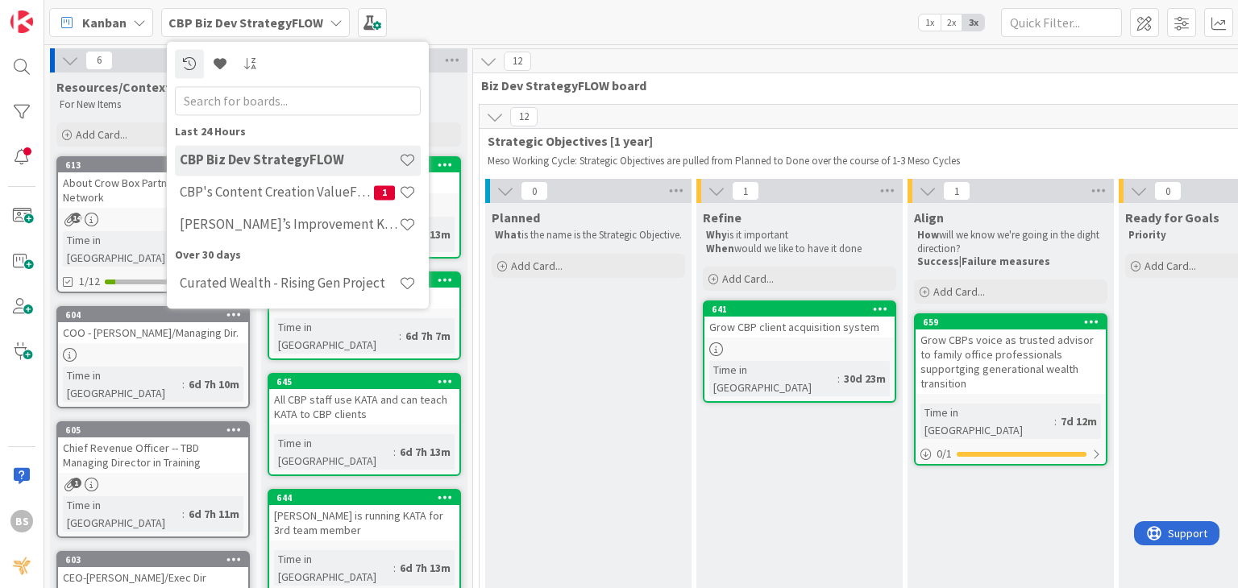
click at [702, 12] on div "Kanban CBP Biz Dev StrategyFLOW Last 24 Hours CBP Biz Dev StrategyFLOW CBP's Co…" at bounding box center [641, 22] width 1194 height 44
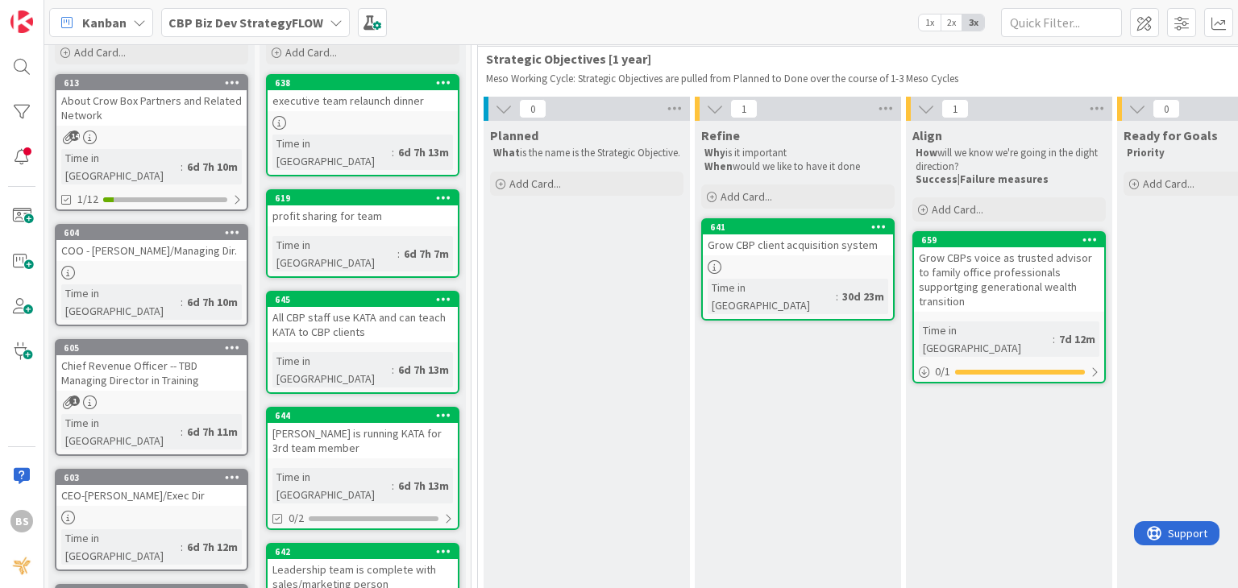
scroll to position [82, 0]
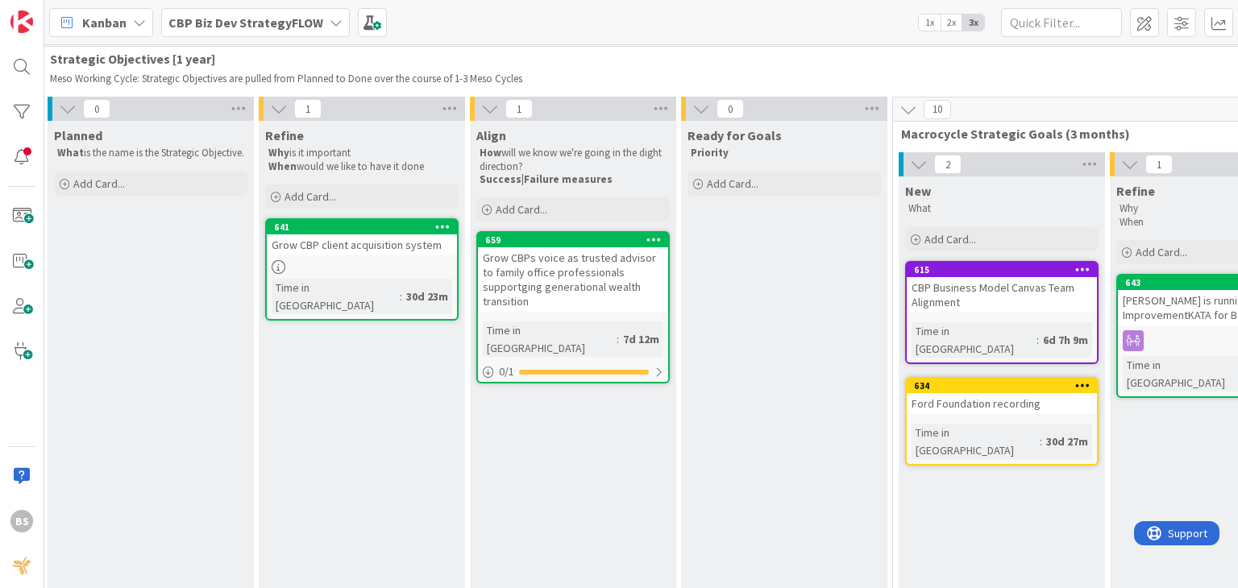
scroll to position [82, 438]
